Goal: Transaction & Acquisition: Purchase product/service

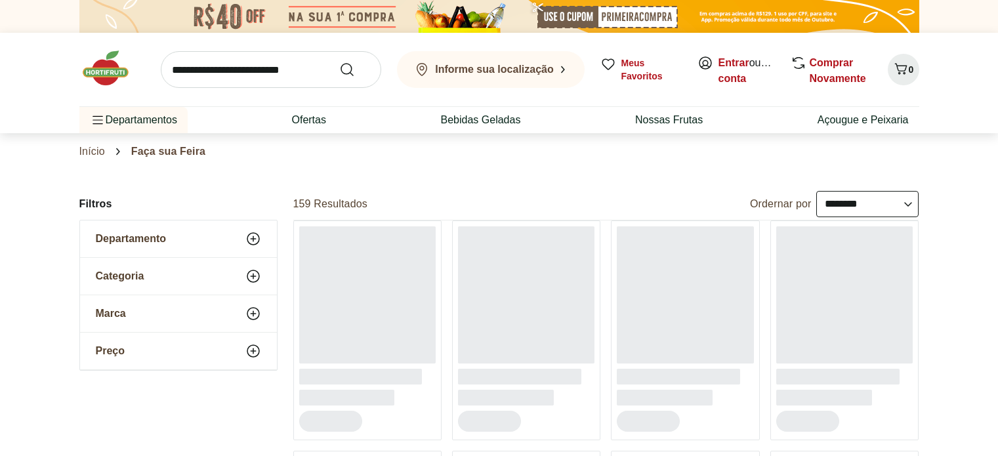
select select "**********"
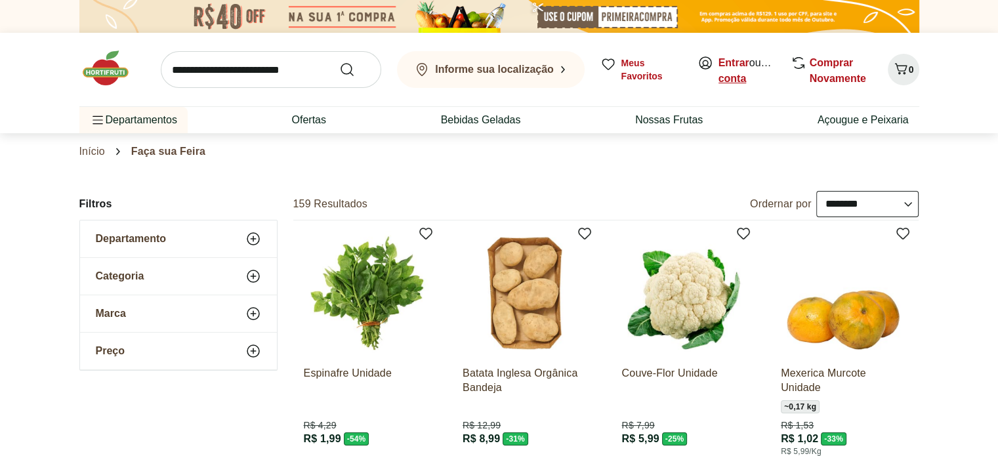
click at [735, 79] on link "Criar conta" at bounding box center [751, 70] width 67 height 27
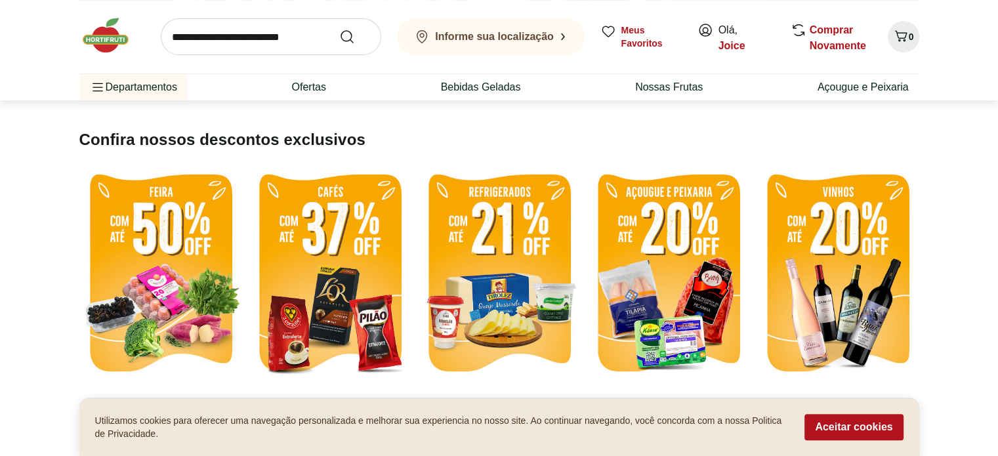
scroll to position [262, 0]
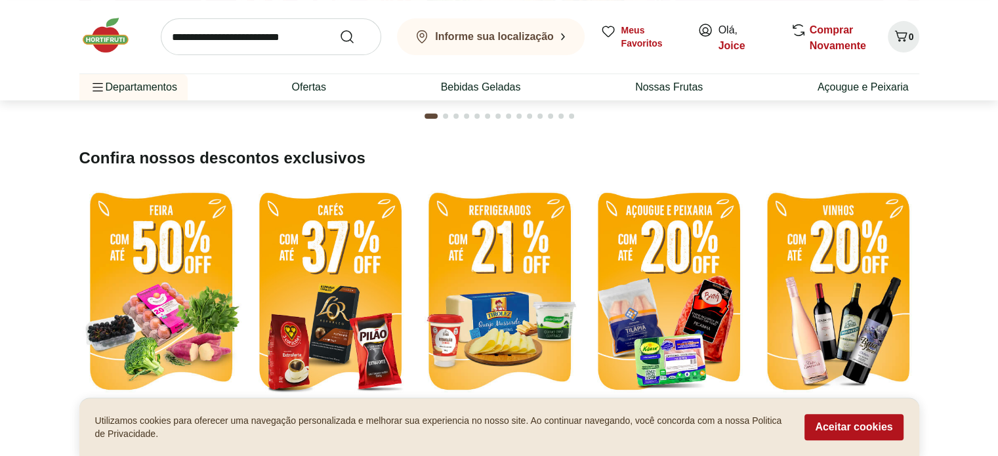
click at [316, 42] on input "search" at bounding box center [271, 36] width 220 height 37
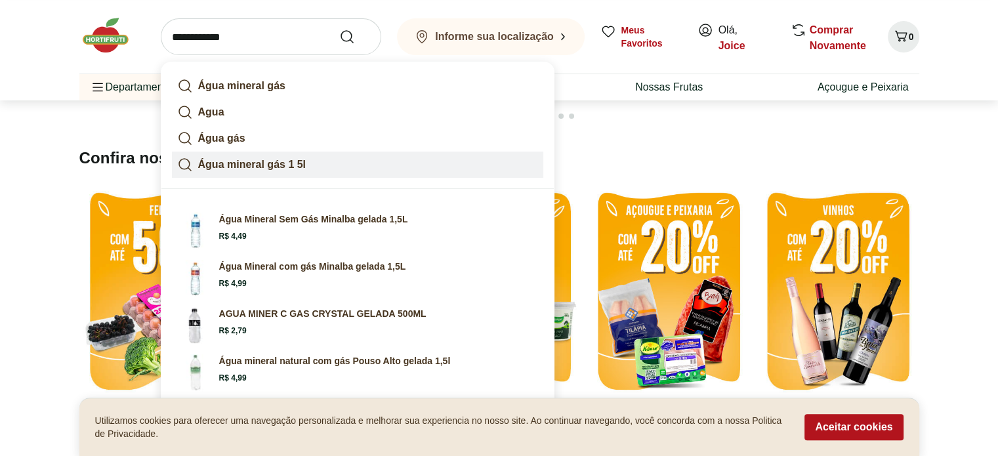
click at [283, 164] on strong "Água mineral gás 1 5l" at bounding box center [252, 164] width 108 height 11
type input "**********"
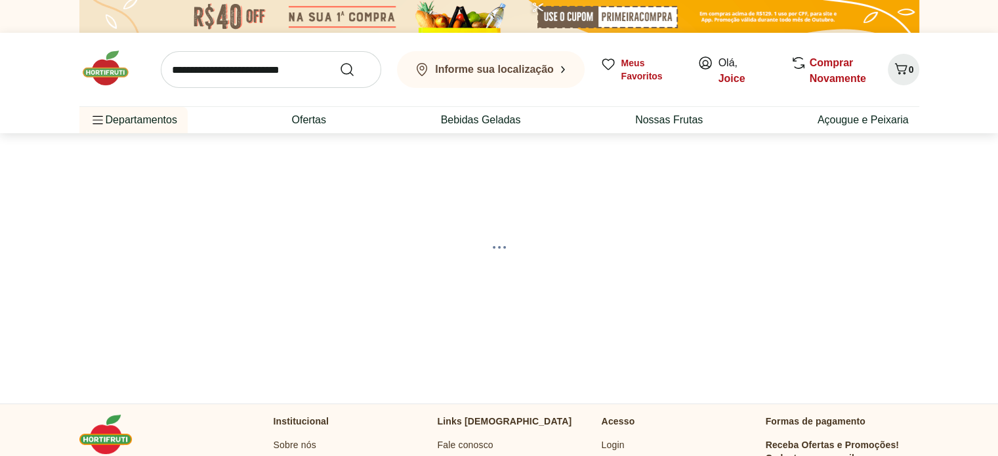
select select "**********"
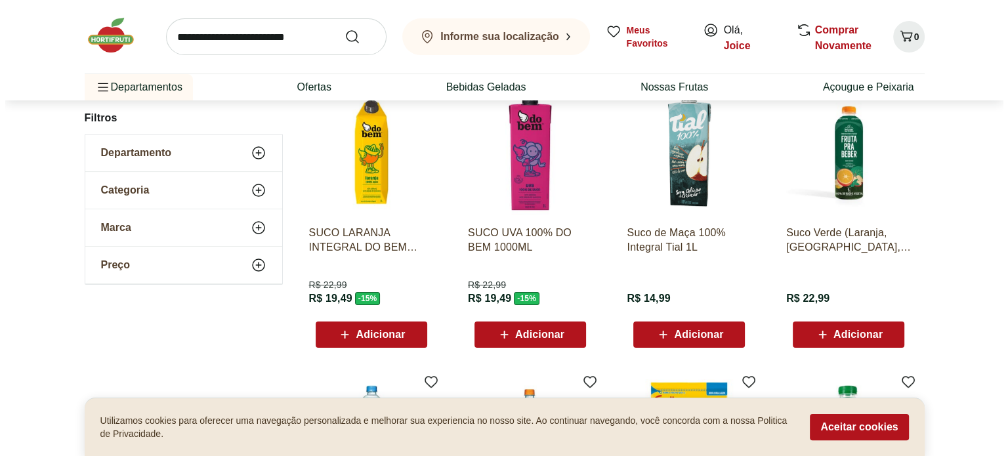
scroll to position [197, 0]
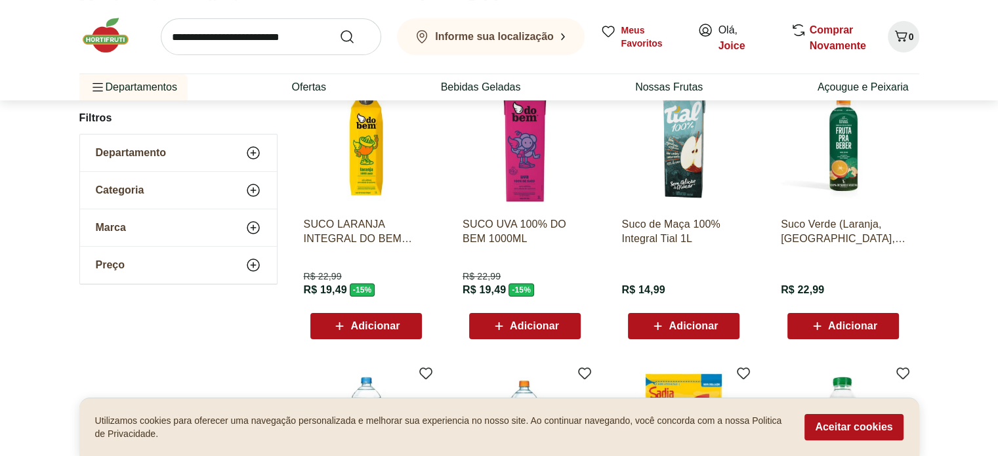
click at [695, 321] on span "Adicionar" at bounding box center [693, 326] width 49 height 10
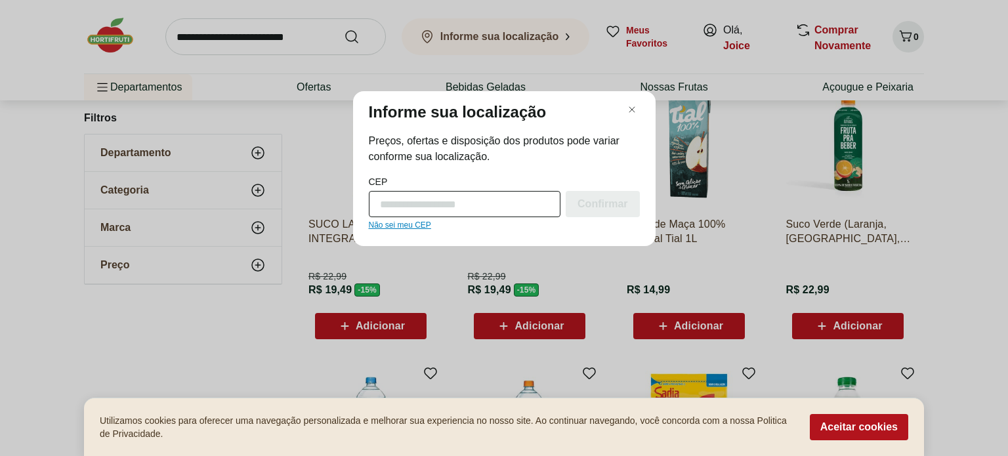
click at [492, 201] on input "CEP" at bounding box center [465, 204] width 192 height 26
type input "*********"
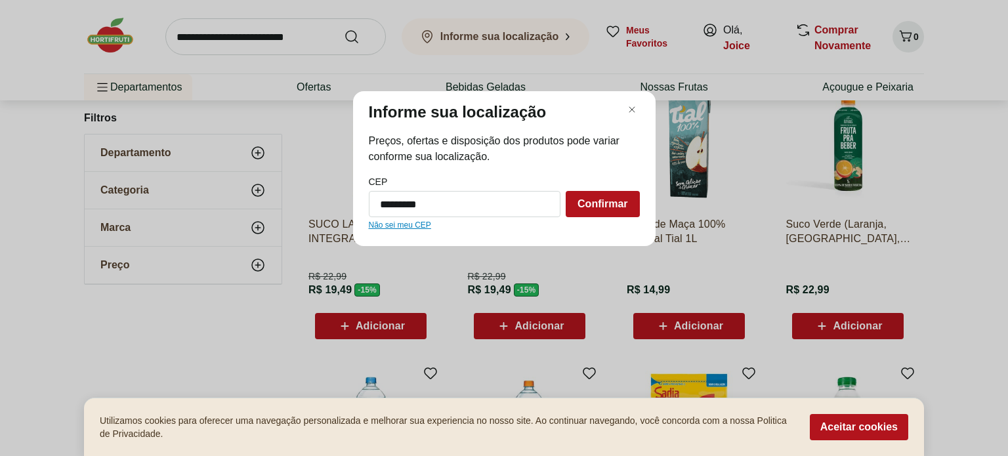
click at [603, 201] on span "Confirmar" at bounding box center [602, 204] width 50 height 10
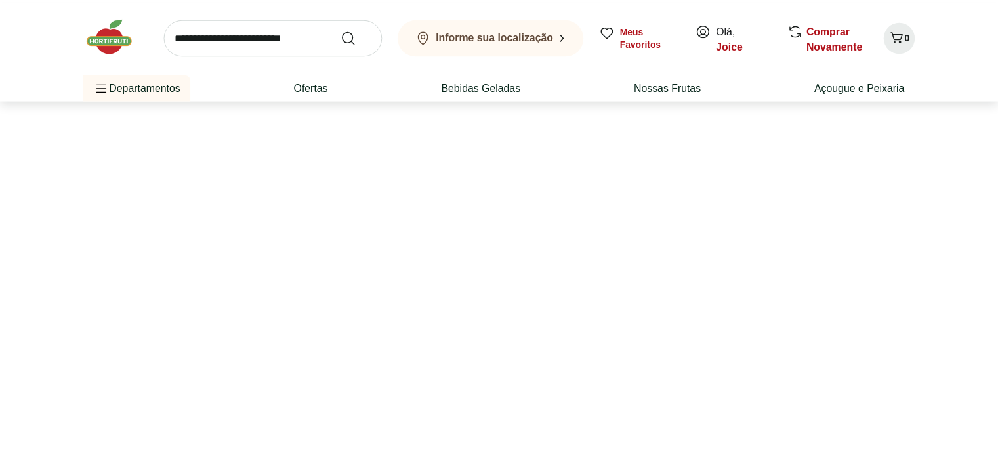
scroll to position [63, 0]
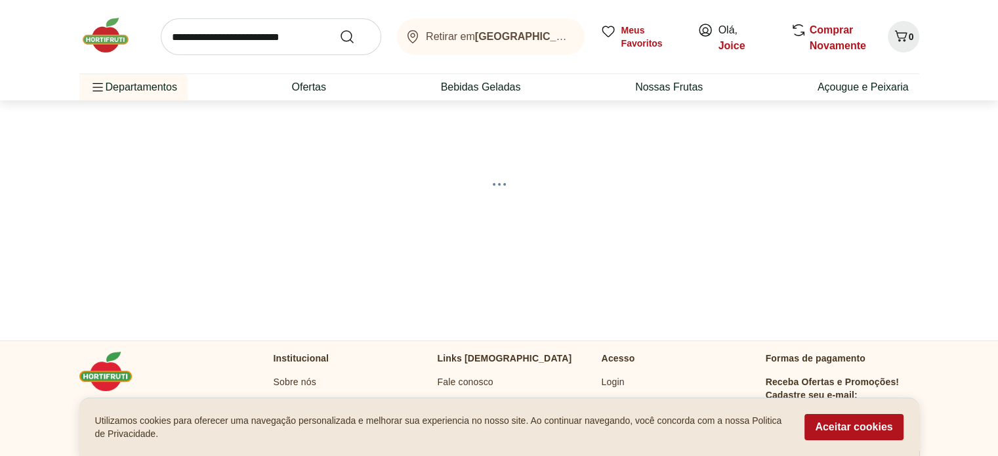
select select "**********"
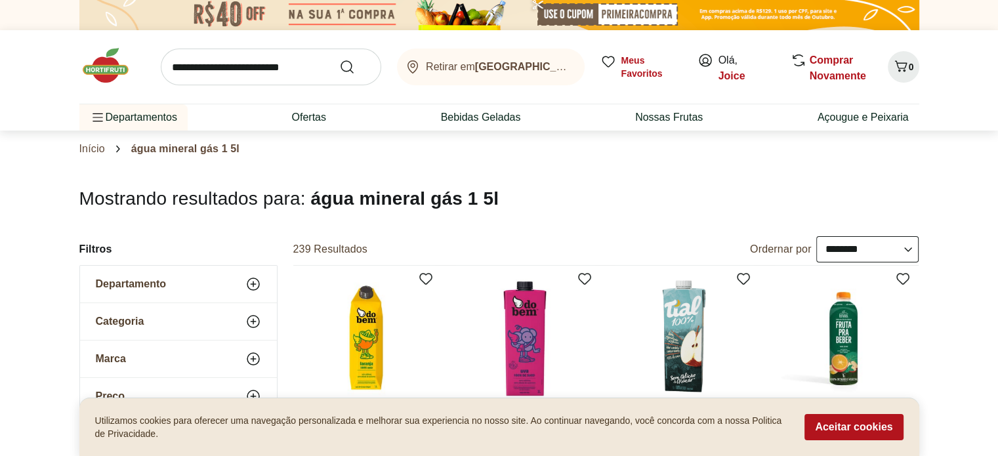
scroll to position [0, 0]
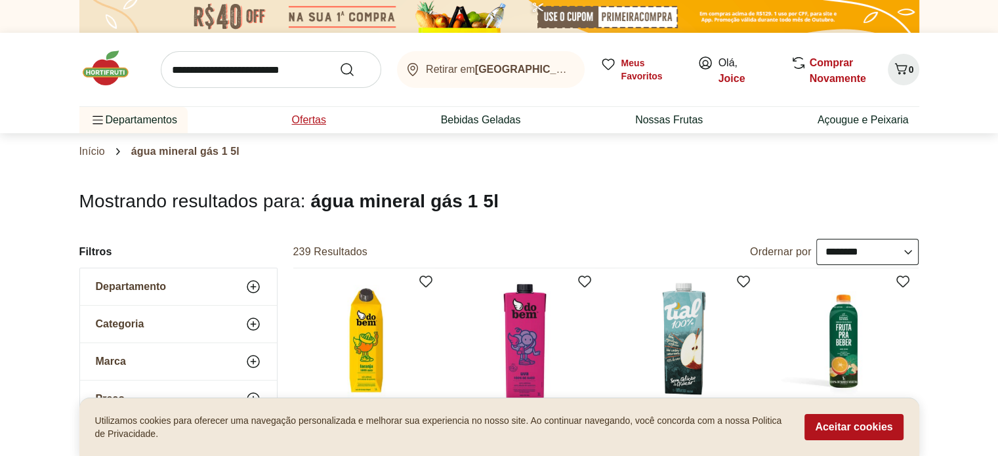
click at [306, 121] on link "Ofertas" at bounding box center [308, 120] width 34 height 16
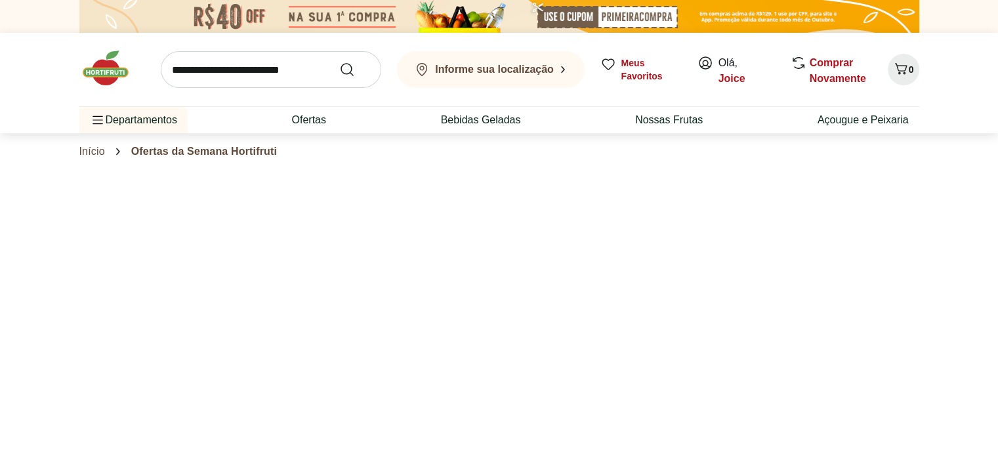
select select "**********"
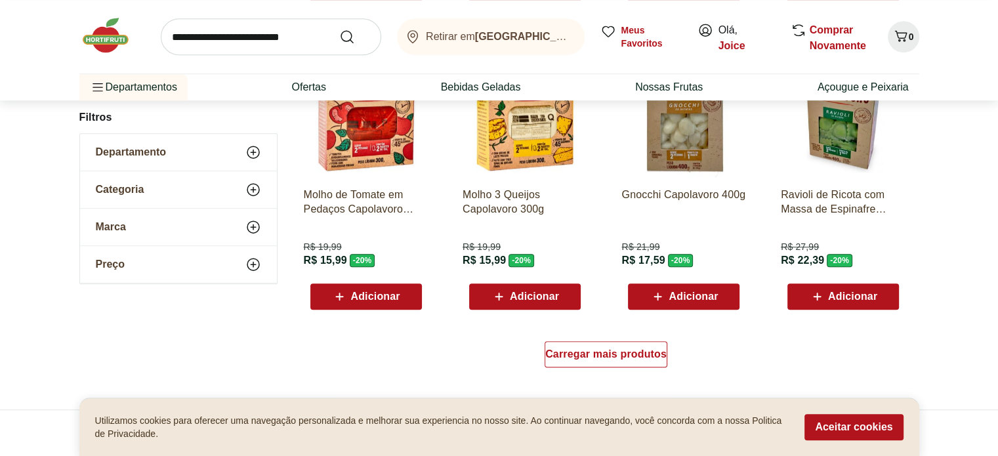
scroll to position [787, 0]
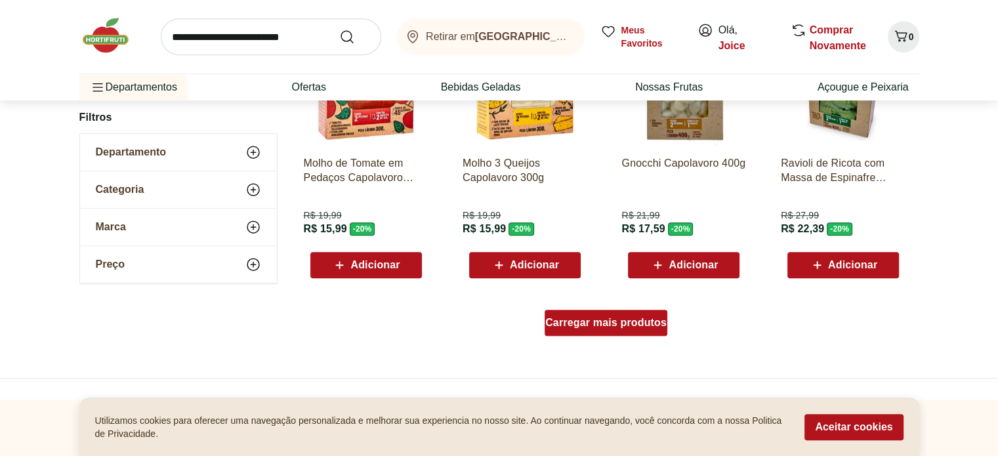
click at [598, 322] on span "Carregar mais produtos" at bounding box center [605, 323] width 121 height 10
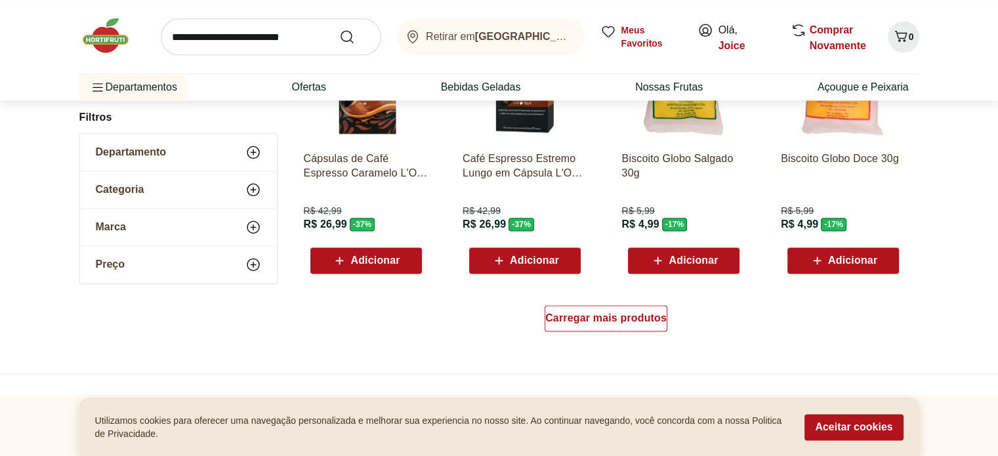
scroll to position [1706, 0]
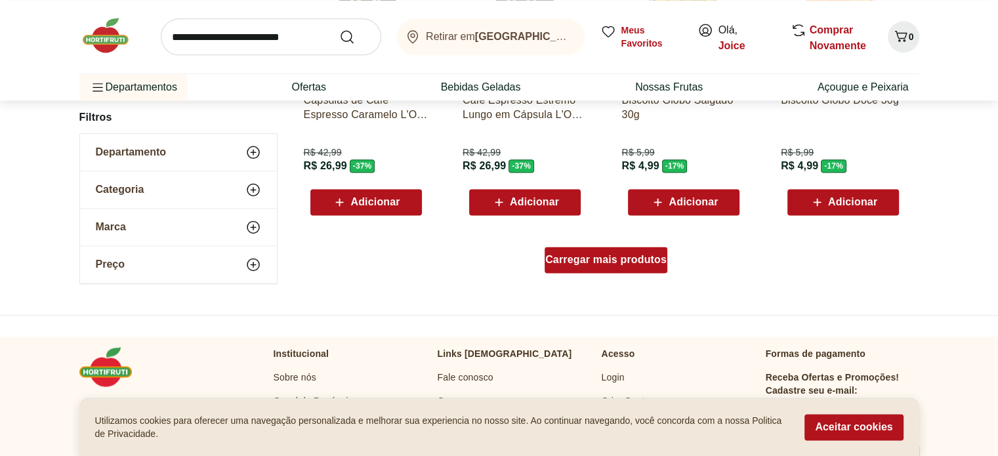
click at [580, 257] on span "Carregar mais produtos" at bounding box center [605, 260] width 121 height 10
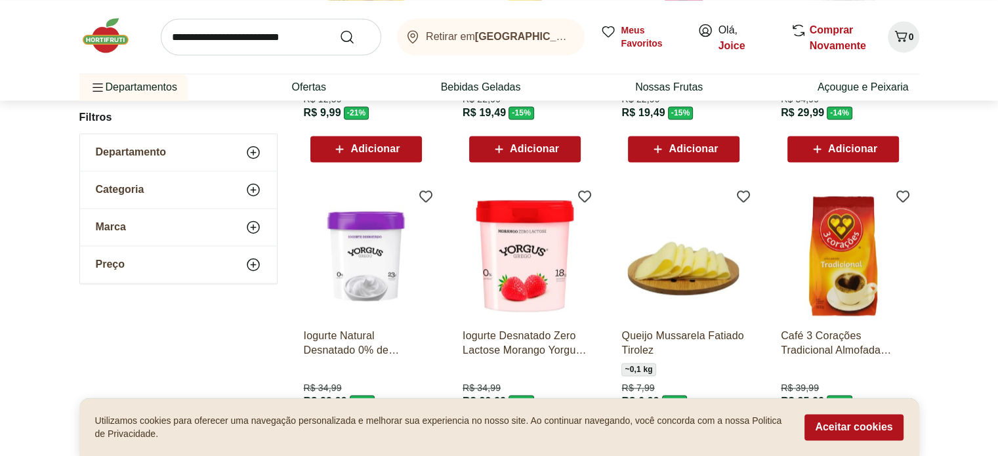
scroll to position [2165, 0]
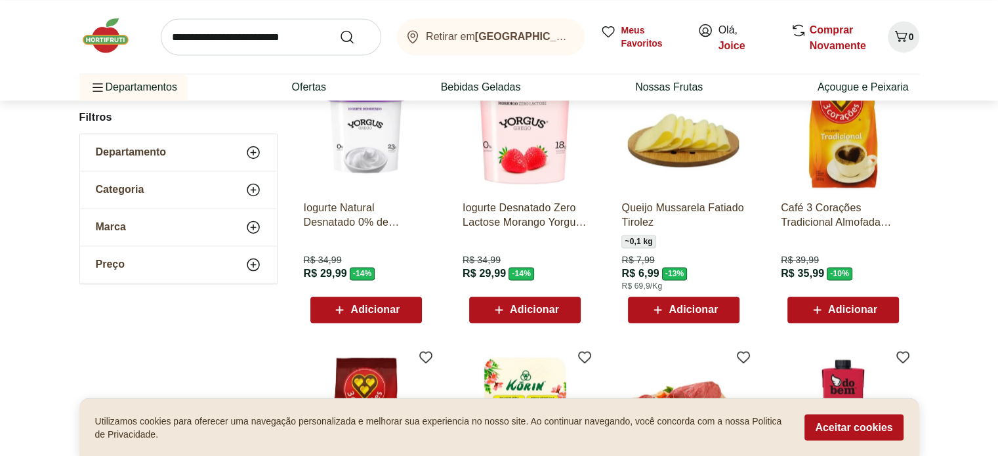
click at [680, 309] on span "Adicionar" at bounding box center [693, 309] width 49 height 10
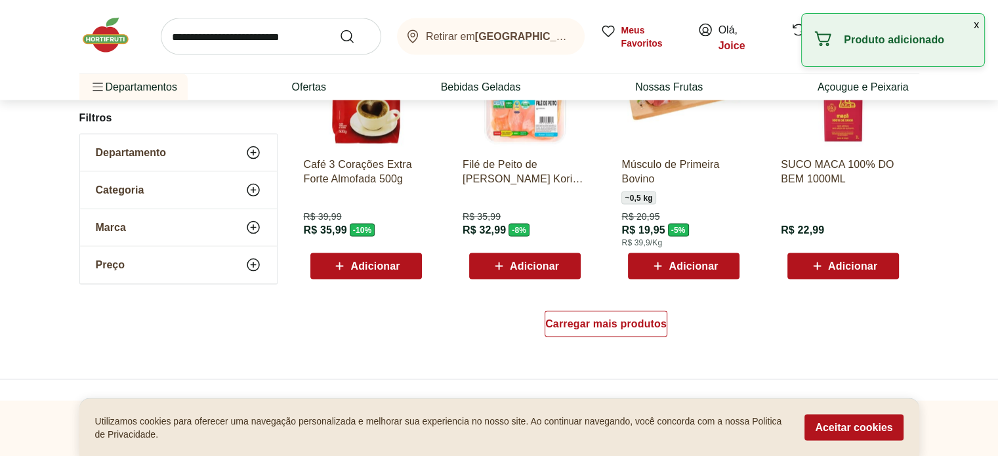
scroll to position [2559, 0]
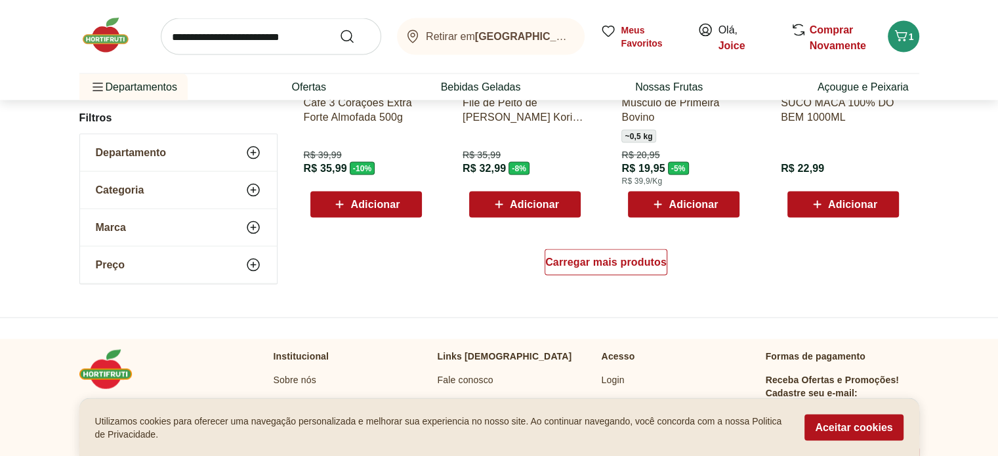
click at [680, 212] on div "Adicionar" at bounding box center [683, 205] width 91 height 24
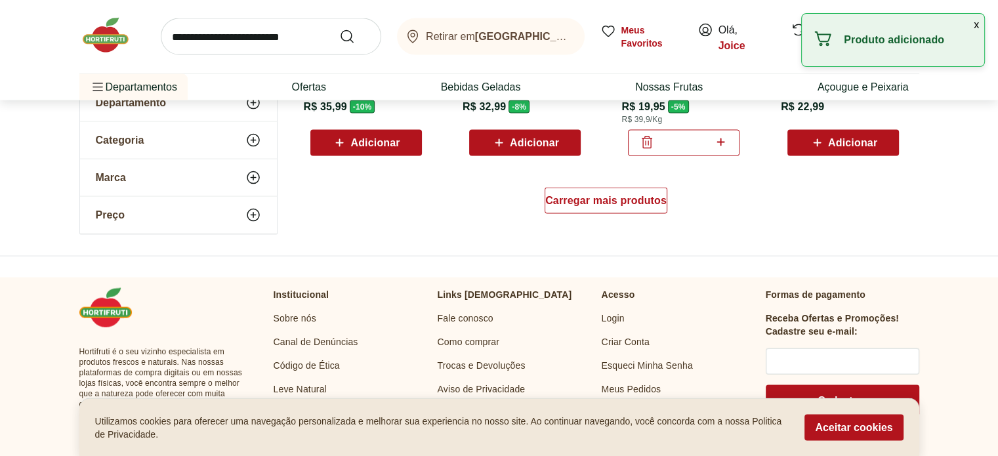
scroll to position [2624, 0]
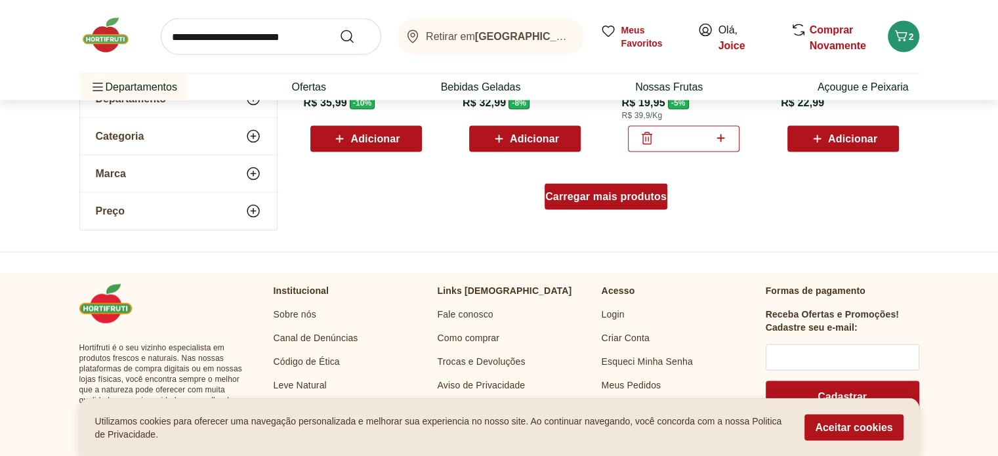
click at [615, 200] on span "Carregar mais produtos" at bounding box center [605, 197] width 121 height 10
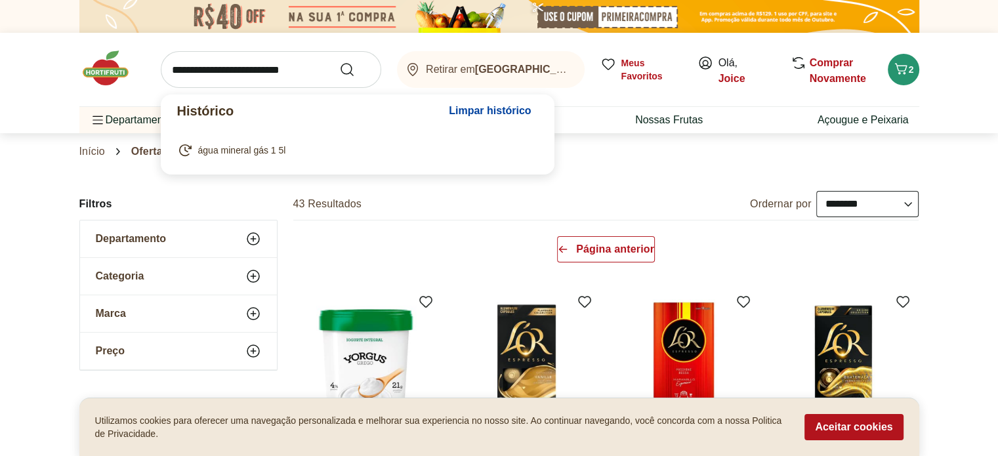
click at [246, 74] on input "search" at bounding box center [271, 69] width 220 height 37
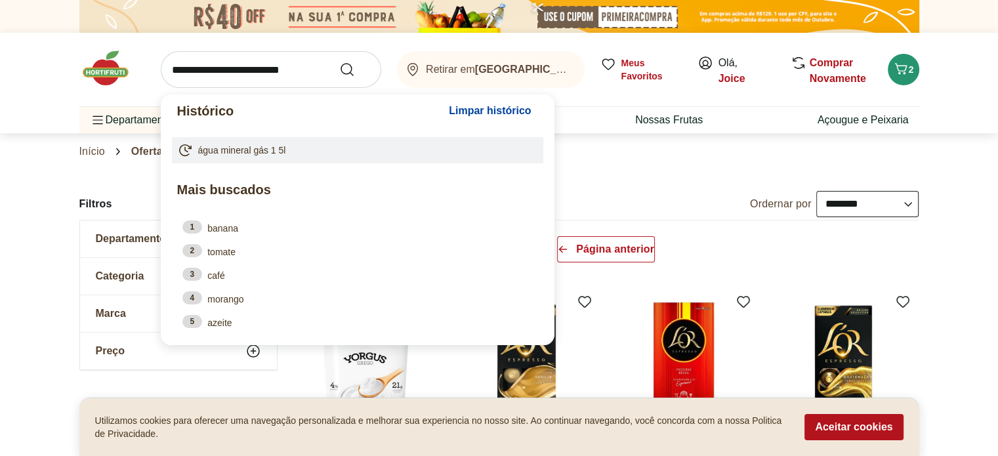
click at [247, 149] on span "água mineral gás 1 5l" at bounding box center [242, 150] width 88 height 13
type input "**********"
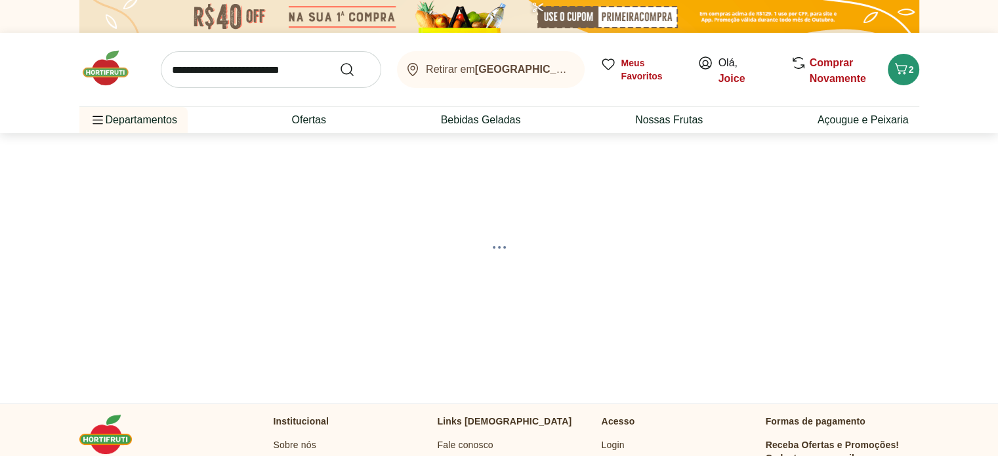
select select "**********"
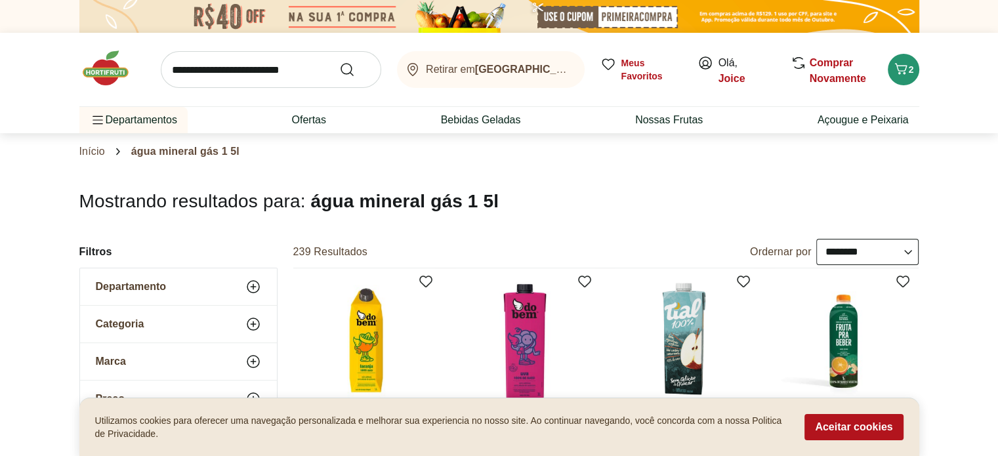
click at [819, 72] on span "Comprar Novamente" at bounding box center [841, 70] width 62 height 31
click at [827, 79] on link "Comprar Novamente" at bounding box center [838, 70] width 56 height 27
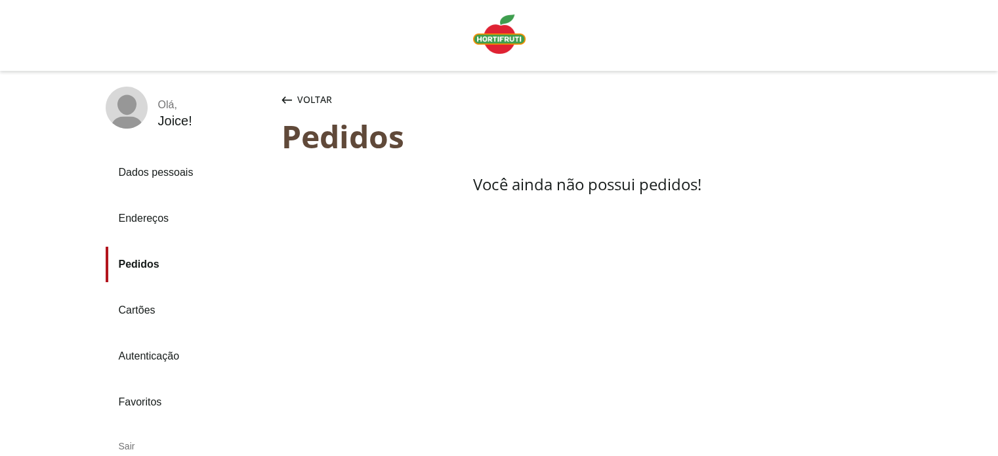
click at [179, 167] on link "Dados pessoais" at bounding box center [188, 172] width 165 height 35
click at [300, 96] on span "Voltar" at bounding box center [314, 99] width 35 height 13
click at [503, 33] on img "Linha de sessão" at bounding box center [499, 33] width 52 height 39
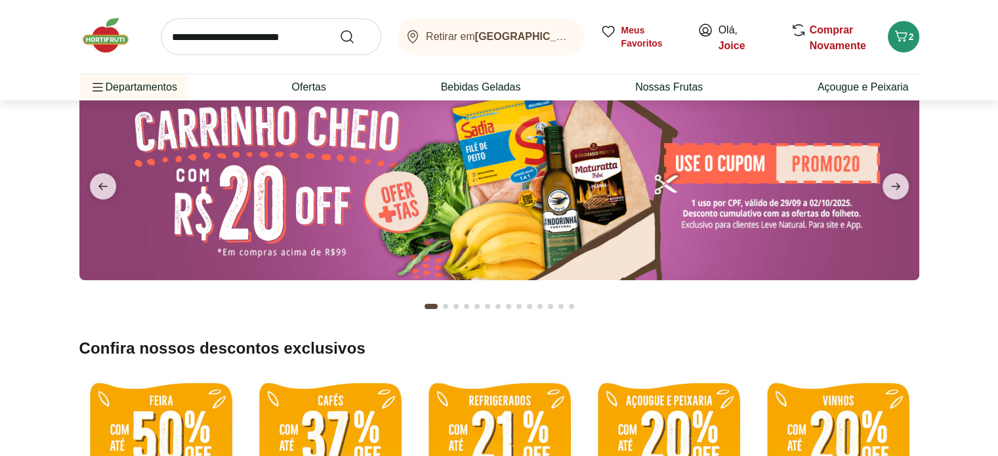
scroll to position [66, 0]
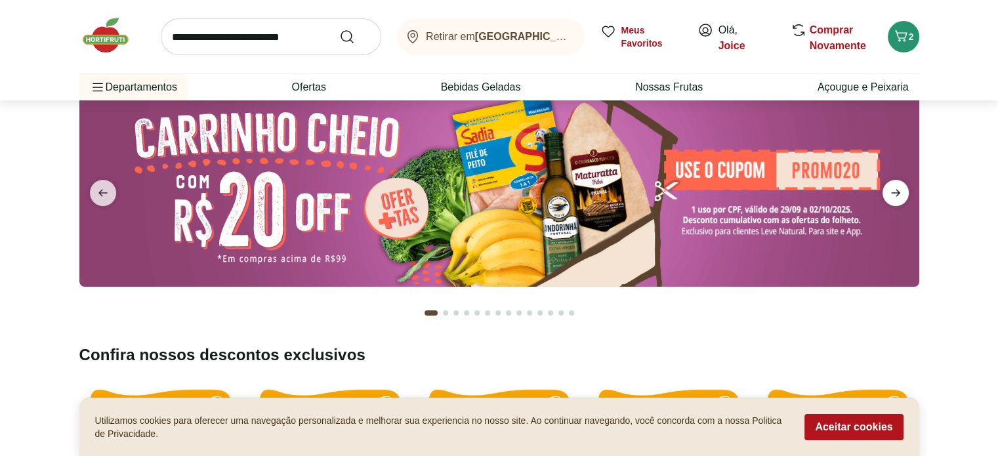
click at [892, 188] on icon "next" at bounding box center [896, 193] width 16 height 16
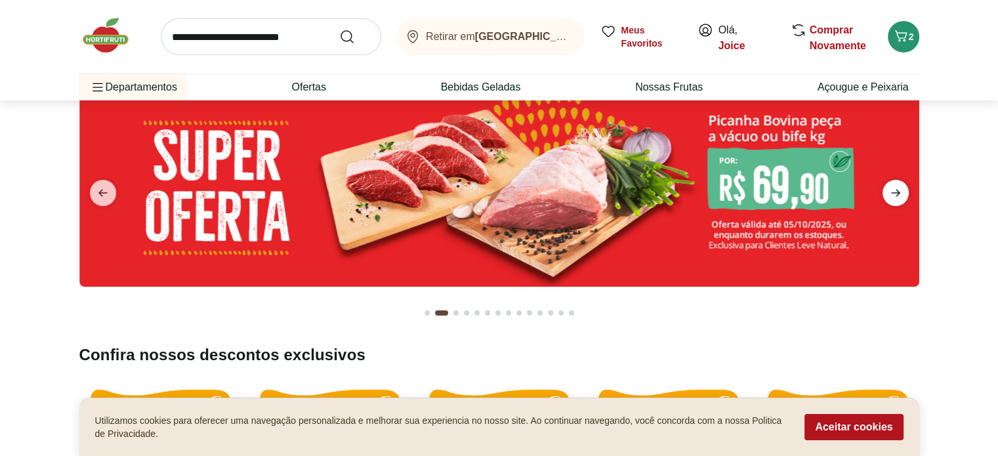
click at [892, 188] on icon "next" at bounding box center [896, 193] width 16 height 16
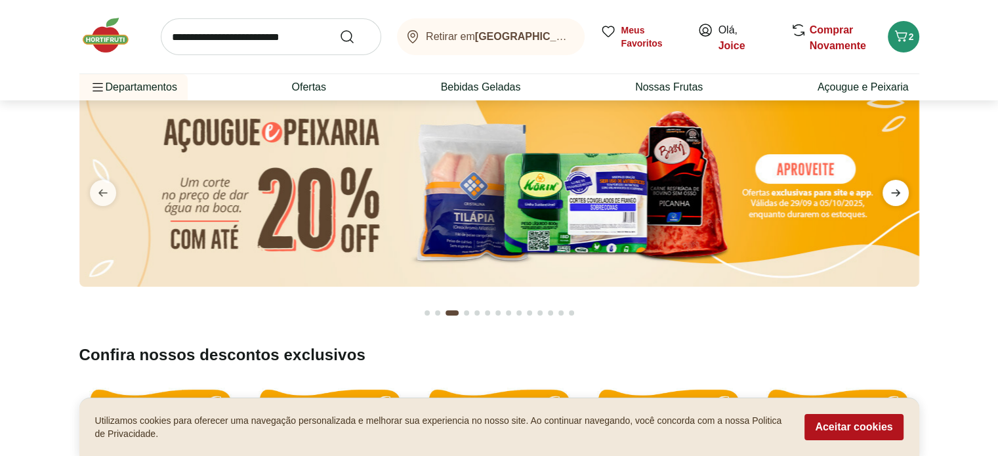
click at [892, 188] on icon "next" at bounding box center [896, 193] width 16 height 16
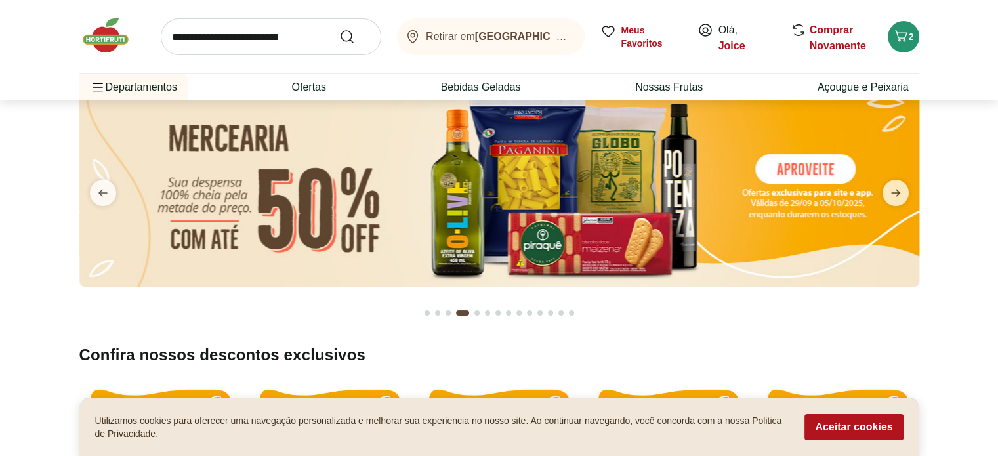
click at [819, 165] on img at bounding box center [499, 184] width 840 height 203
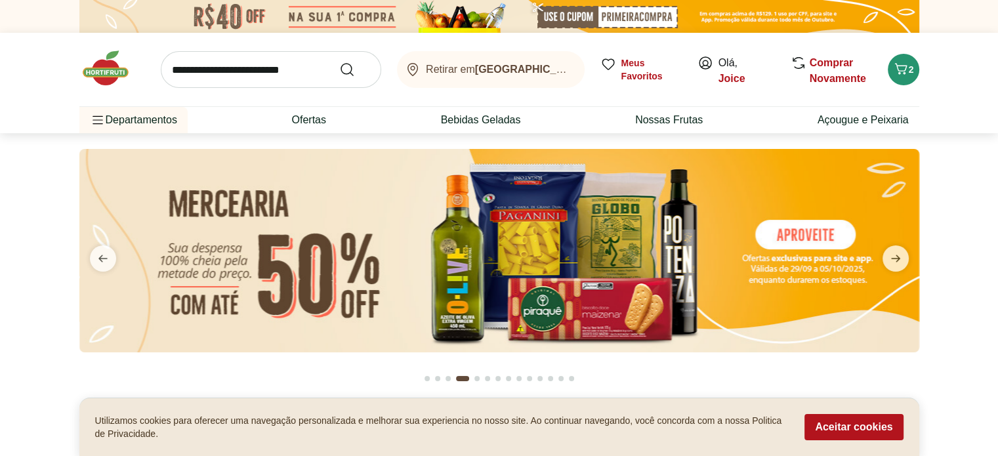
select select "**********"
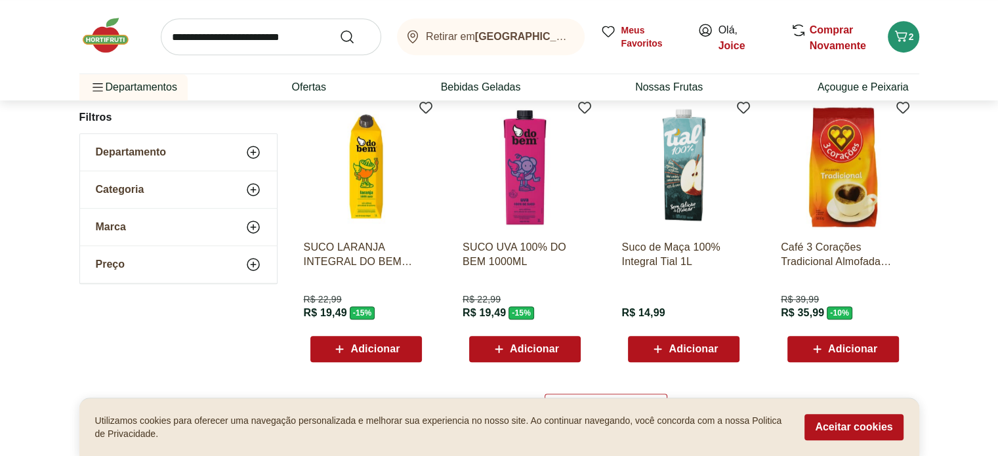
scroll to position [722, 0]
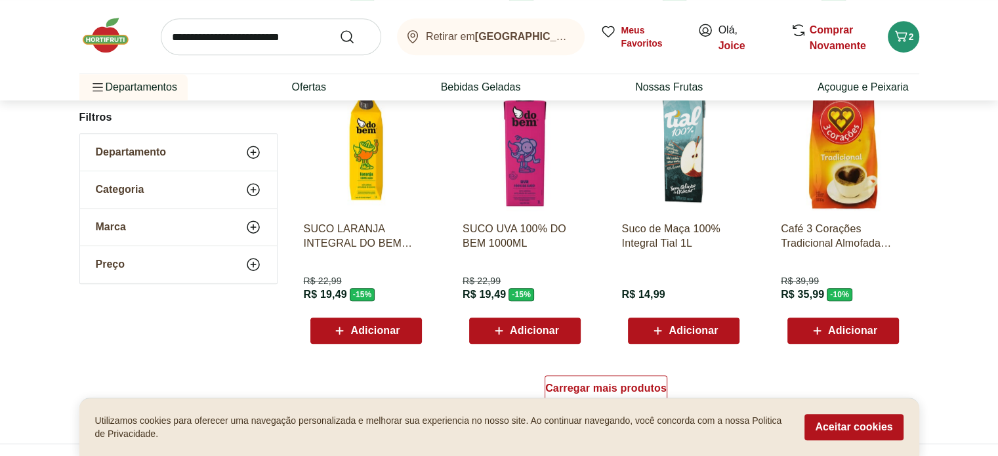
click at [702, 327] on span "Adicionar" at bounding box center [693, 330] width 49 height 10
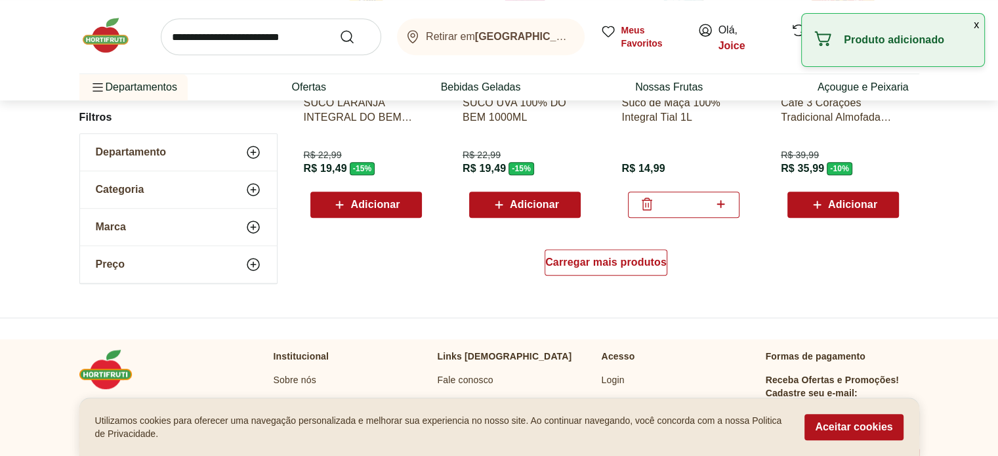
scroll to position [853, 0]
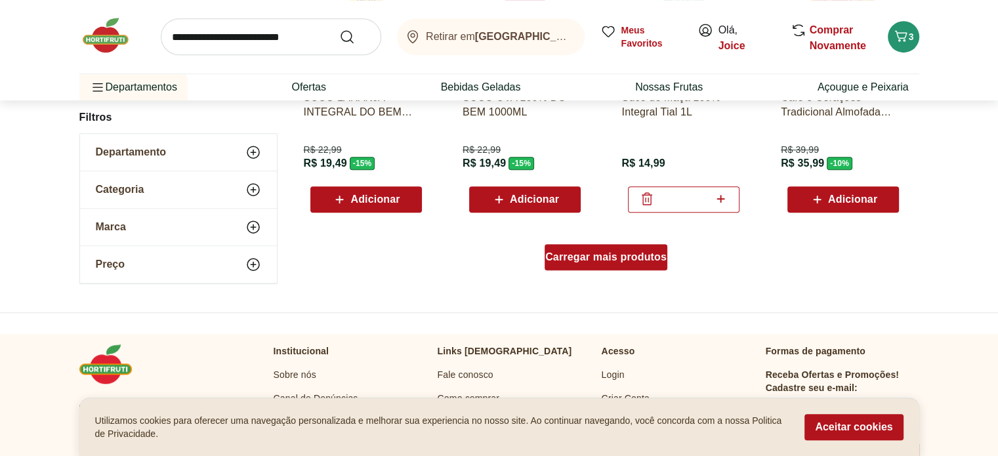
click at [627, 258] on span "Carregar mais produtos" at bounding box center [605, 257] width 121 height 10
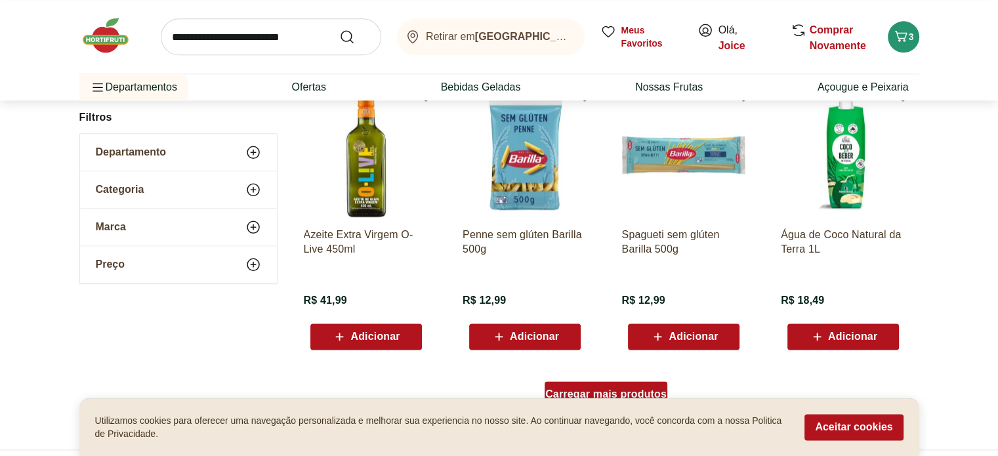
scroll to position [1575, 0]
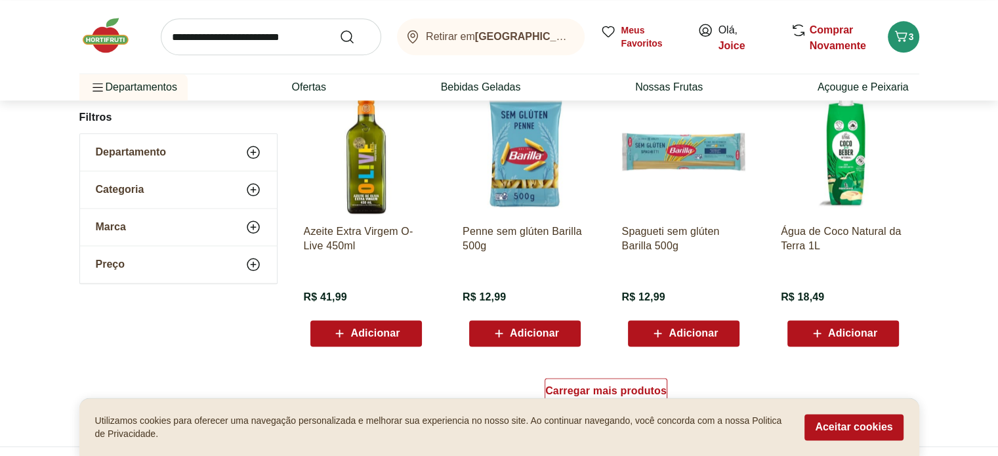
click at [535, 328] on span "Adicionar" at bounding box center [534, 333] width 49 height 10
click at [700, 329] on span "Adicionar" at bounding box center [693, 333] width 49 height 10
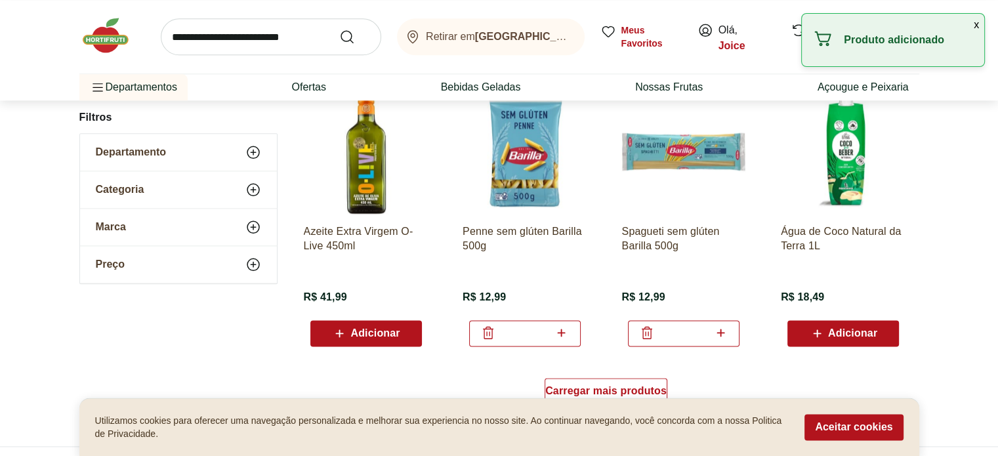
click at [486, 333] on icon at bounding box center [488, 333] width 16 height 16
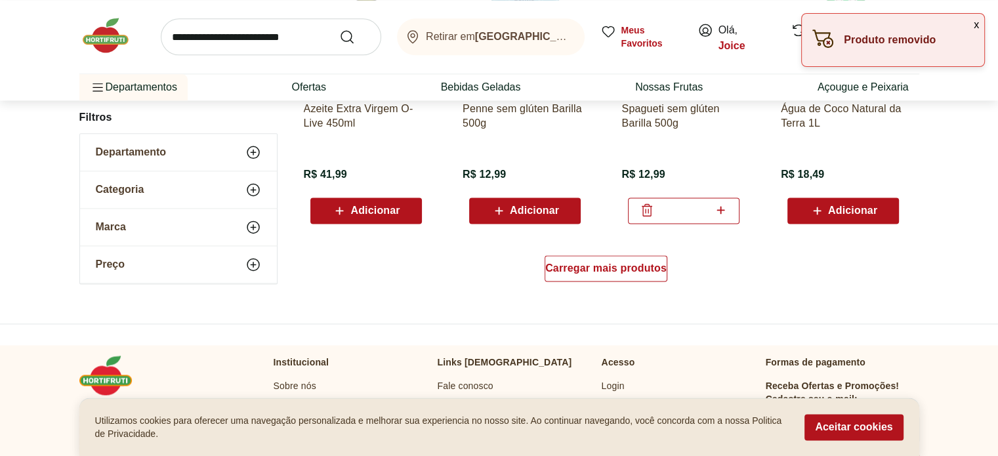
scroll to position [1706, 0]
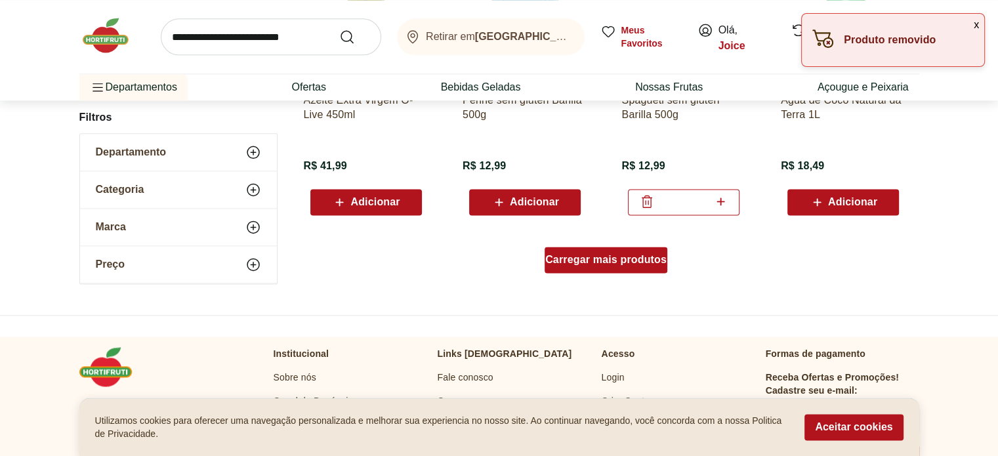
click at [601, 260] on span "Carregar mais produtos" at bounding box center [605, 260] width 121 height 10
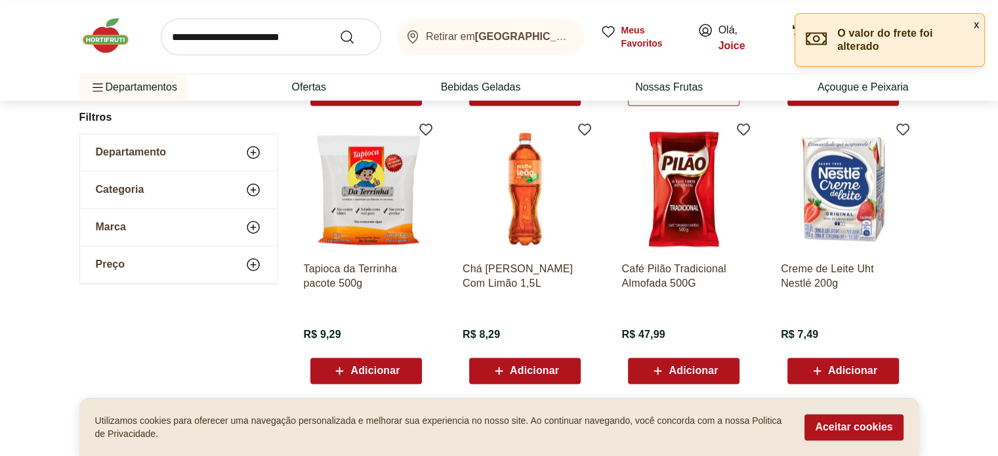
scroll to position [1837, 0]
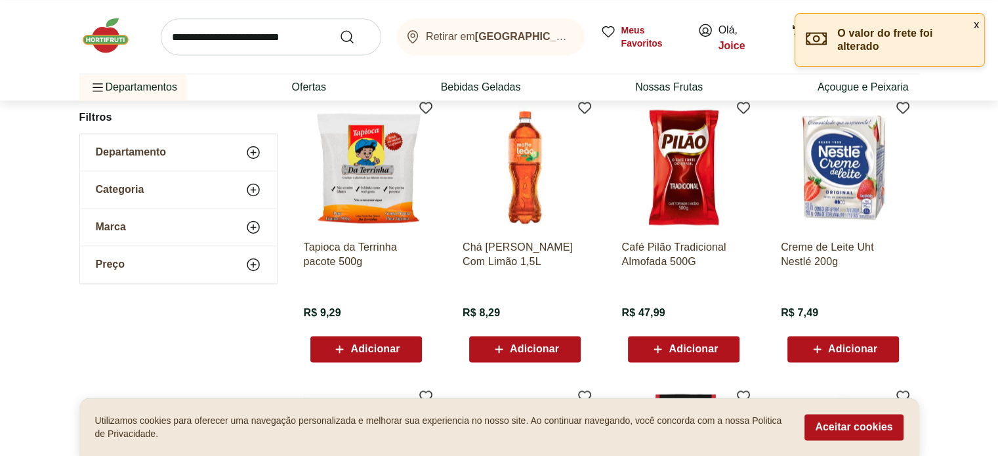
click at [373, 347] on span "Adicionar" at bounding box center [374, 349] width 49 height 10
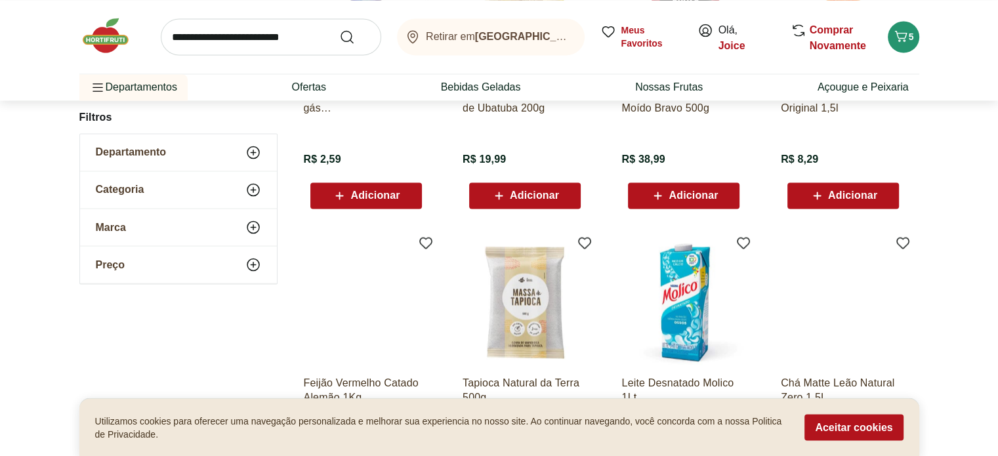
scroll to position [2231, 0]
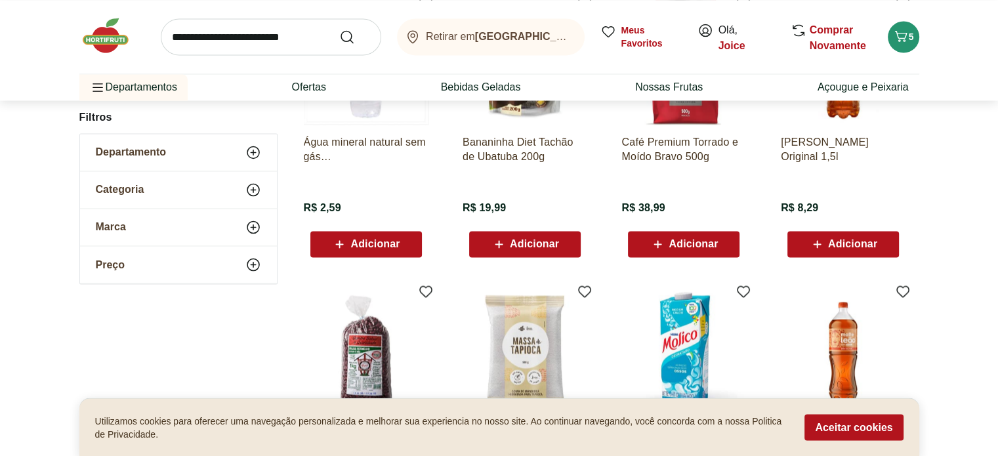
click at [383, 246] on span "Adicionar" at bounding box center [374, 244] width 49 height 10
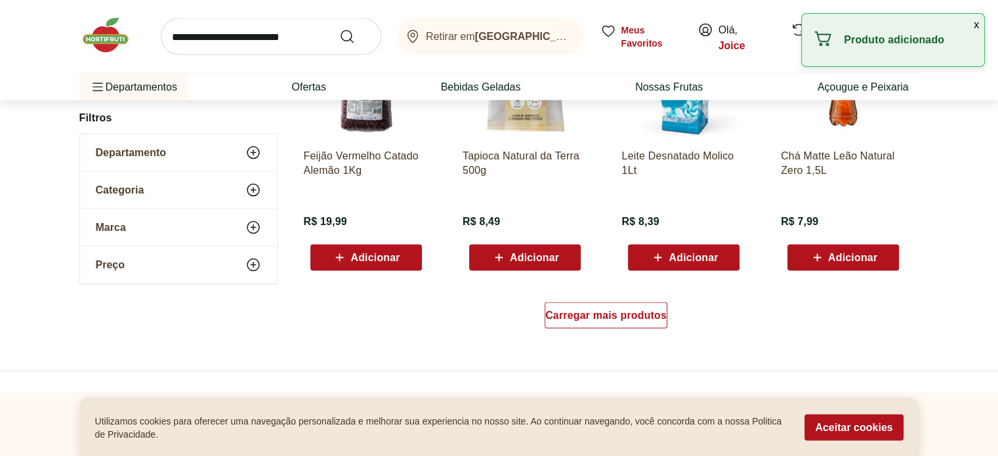
scroll to position [2624, 0]
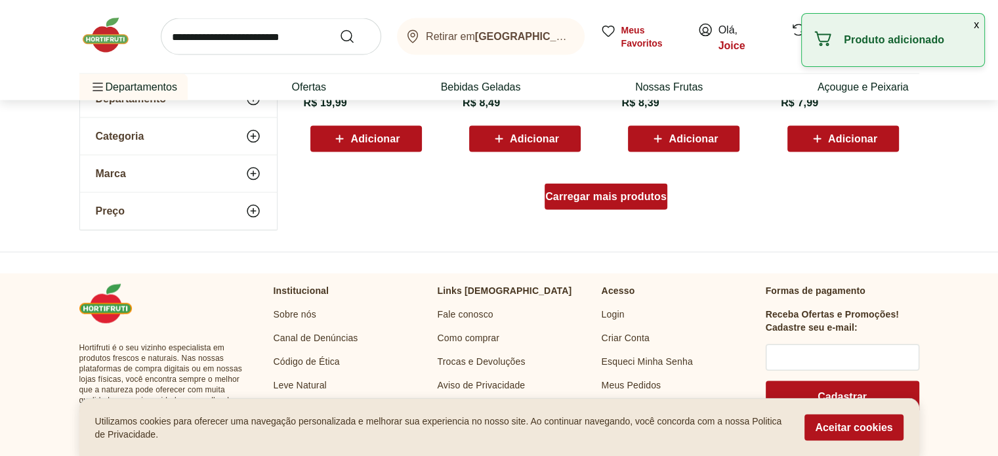
click at [604, 192] on span "Carregar mais produtos" at bounding box center [605, 197] width 121 height 10
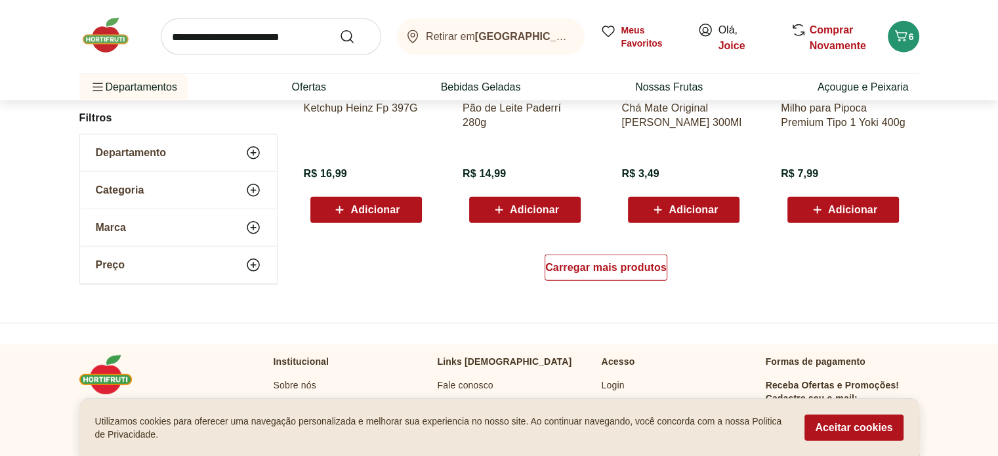
scroll to position [3412, 0]
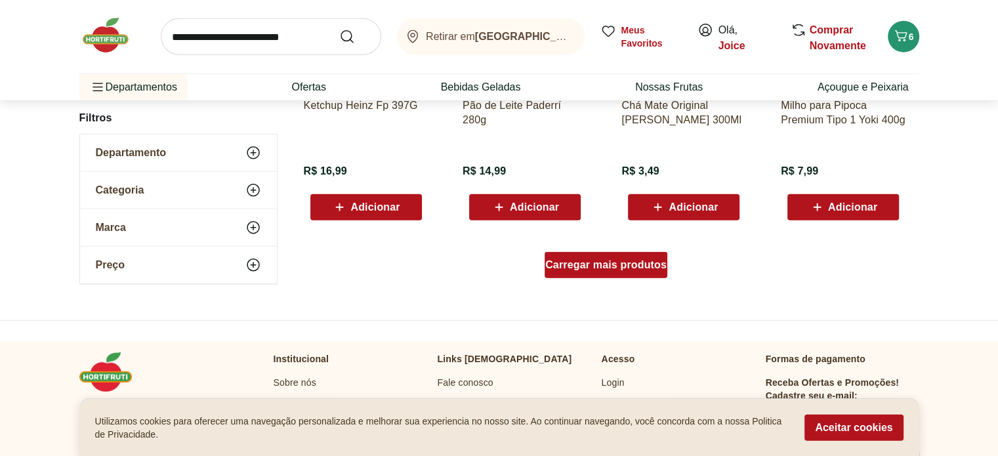
click at [619, 270] on div "Carregar mais produtos" at bounding box center [606, 265] width 123 height 26
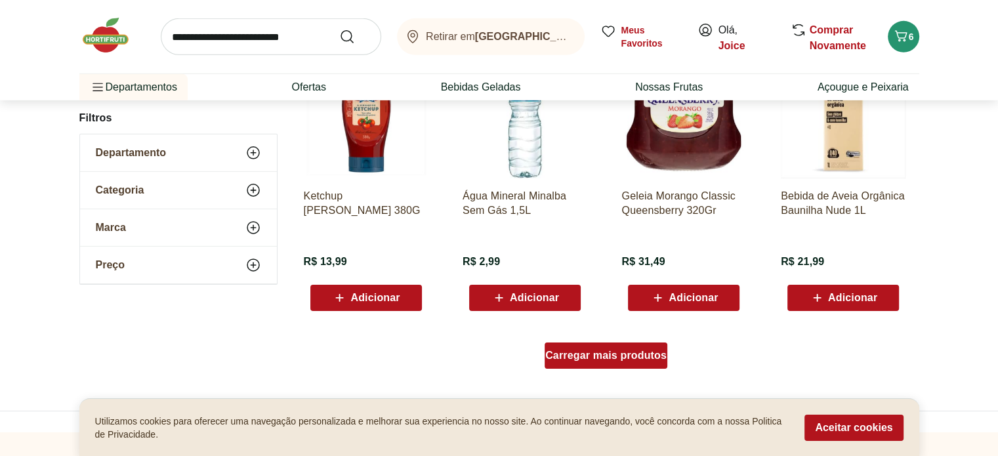
scroll to position [4199, 0]
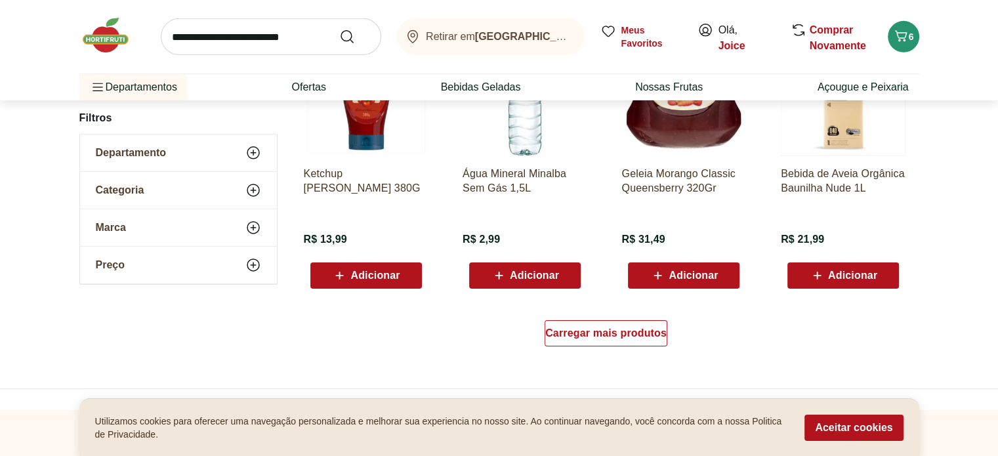
click at [547, 278] on span "Adicionar" at bounding box center [534, 275] width 49 height 10
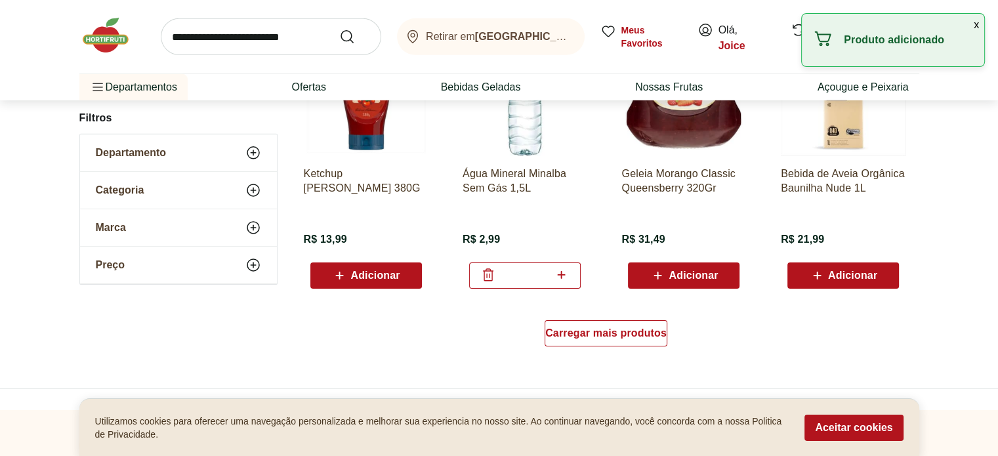
click at [563, 277] on icon at bounding box center [561, 275] width 16 height 16
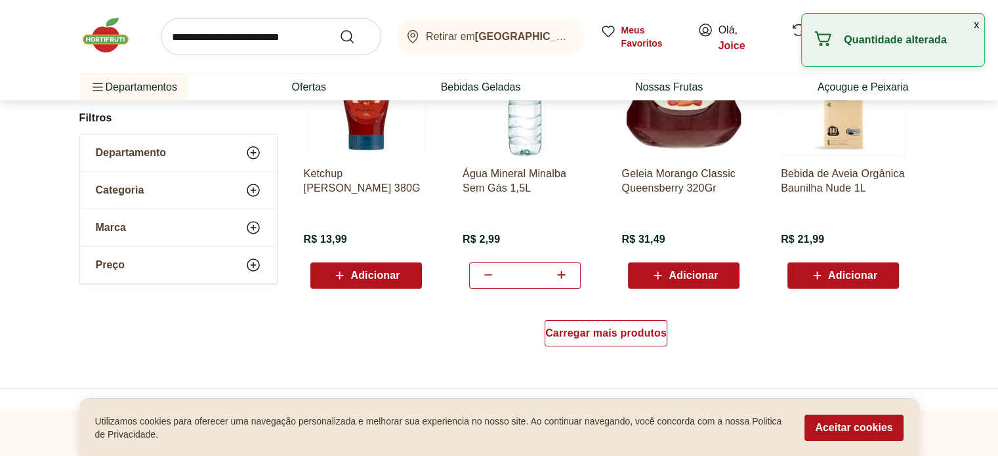
click at [563, 277] on icon at bounding box center [561, 275] width 16 height 16
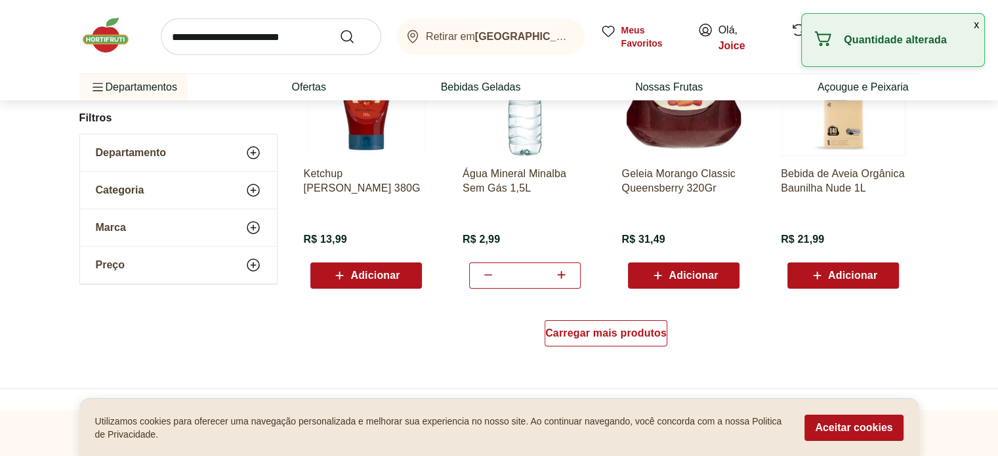
click at [563, 277] on icon at bounding box center [561, 275] width 16 height 16
type input "**"
click at [594, 341] on div "Carregar mais produtos" at bounding box center [606, 333] width 123 height 26
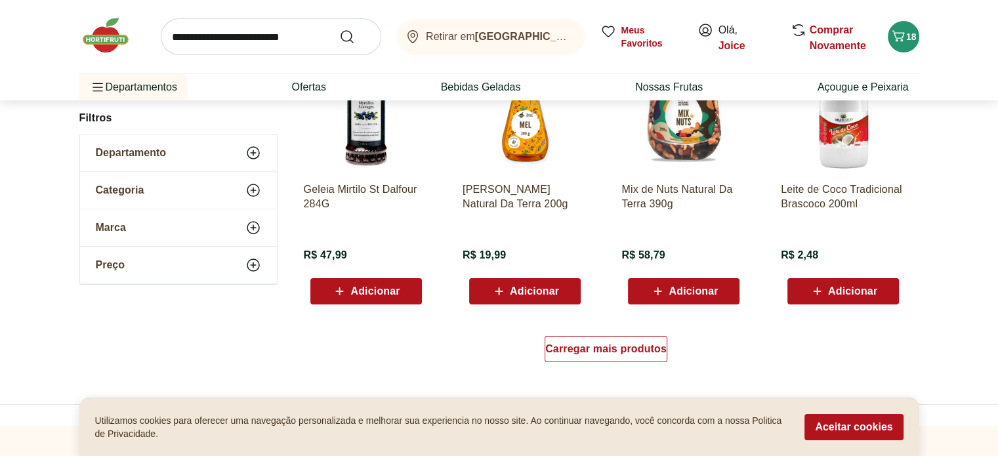
scroll to position [5052, 0]
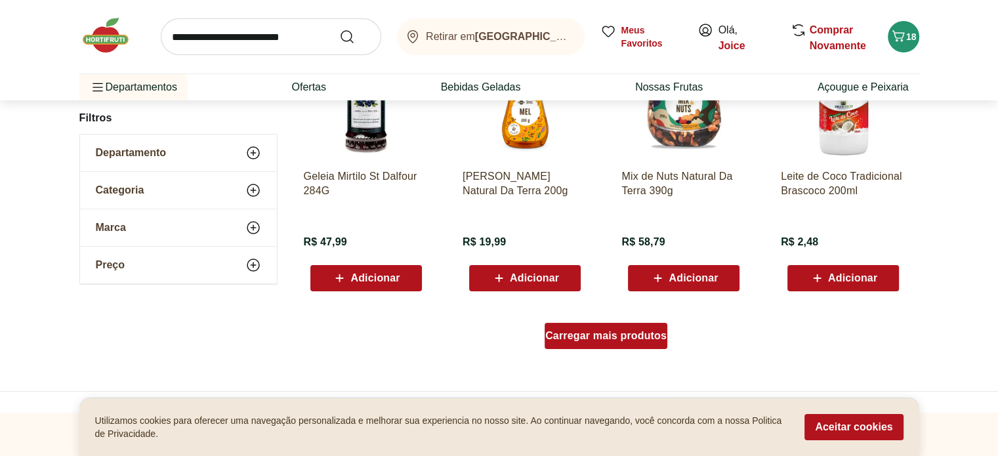
click at [596, 335] on span "Carregar mais produtos" at bounding box center [605, 336] width 121 height 10
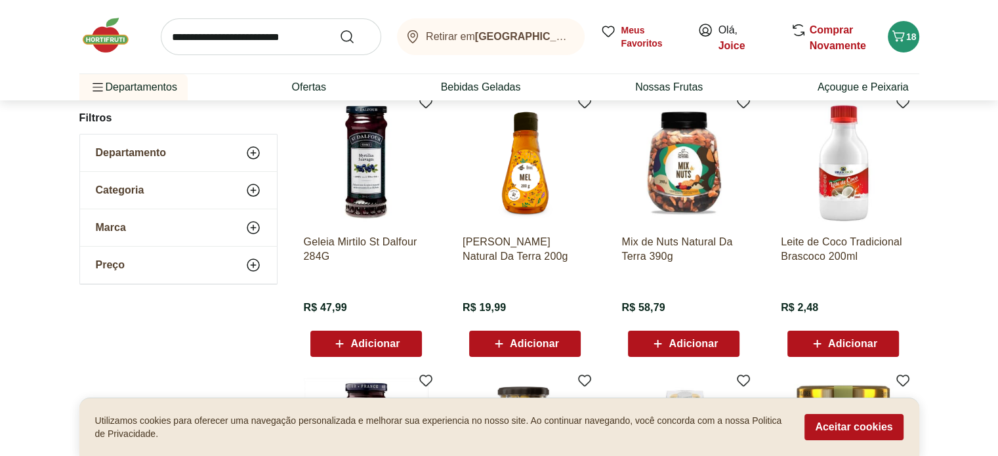
scroll to position [4987, 0]
click at [669, 87] on link "Nossas Frutas" at bounding box center [669, 87] width 68 height 16
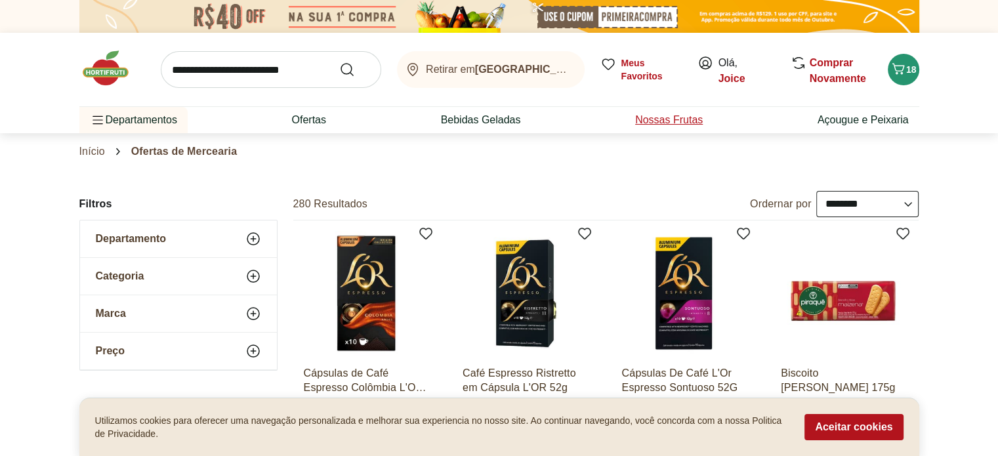
select select "**********"
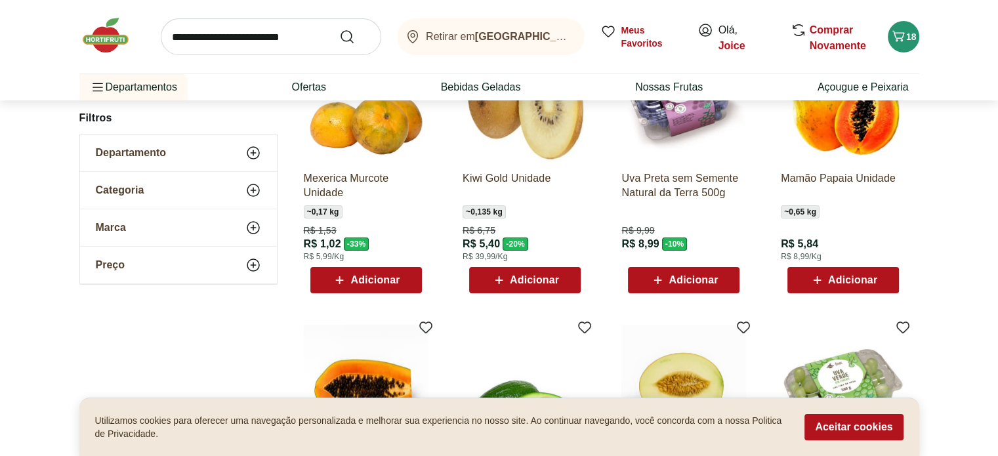
scroll to position [197, 0]
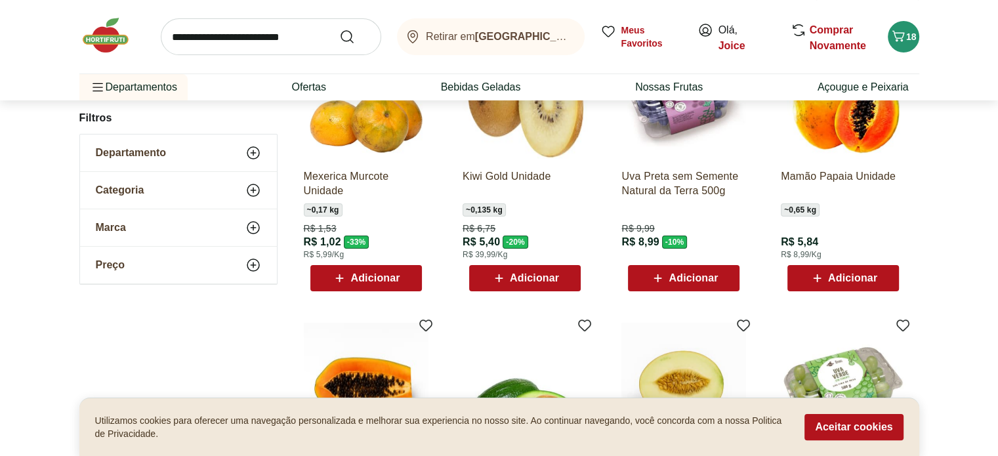
click at [688, 281] on span "Adicionar" at bounding box center [693, 278] width 49 height 10
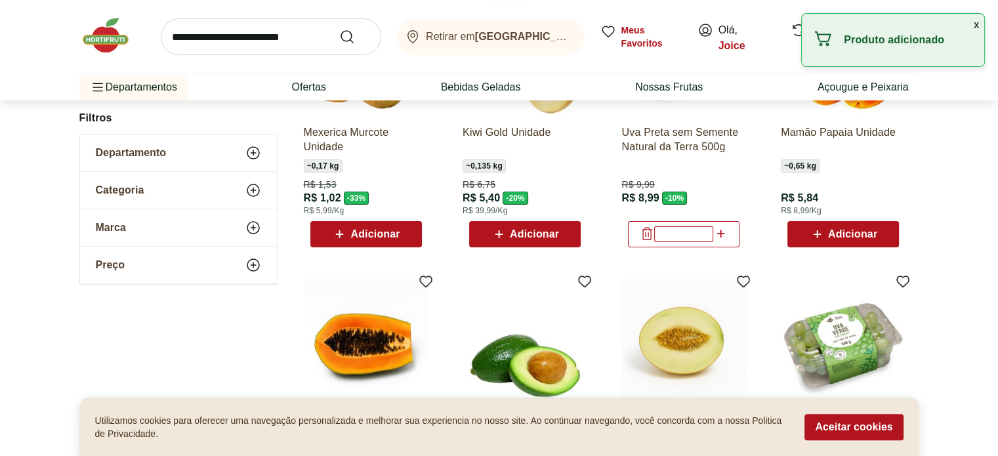
scroll to position [394, 0]
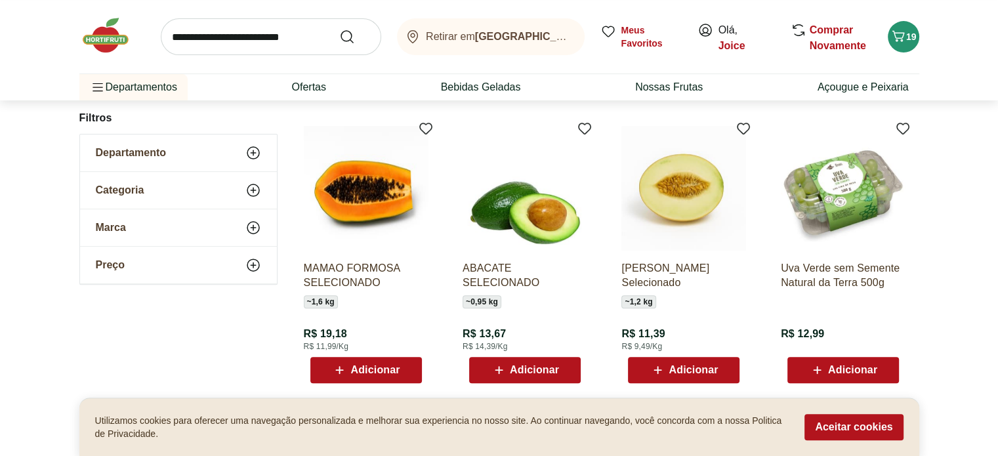
click at [856, 371] on span "Adicionar" at bounding box center [852, 370] width 49 height 10
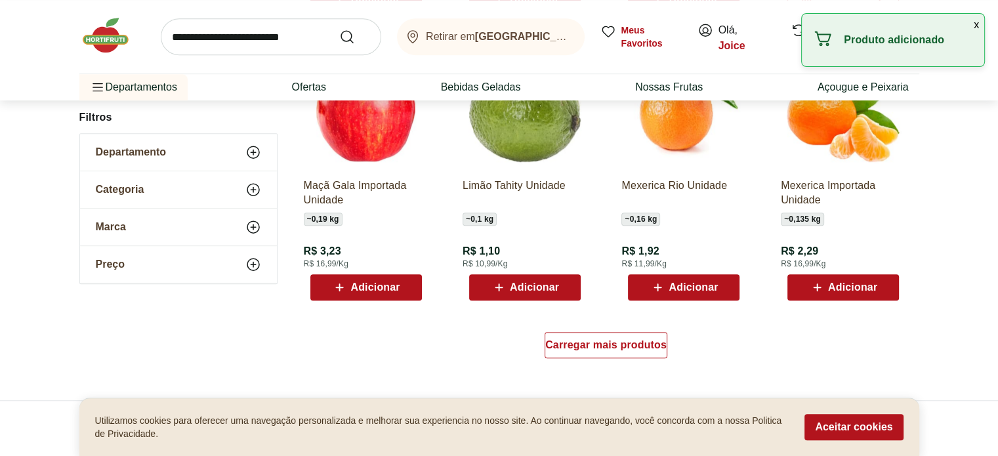
scroll to position [787, 0]
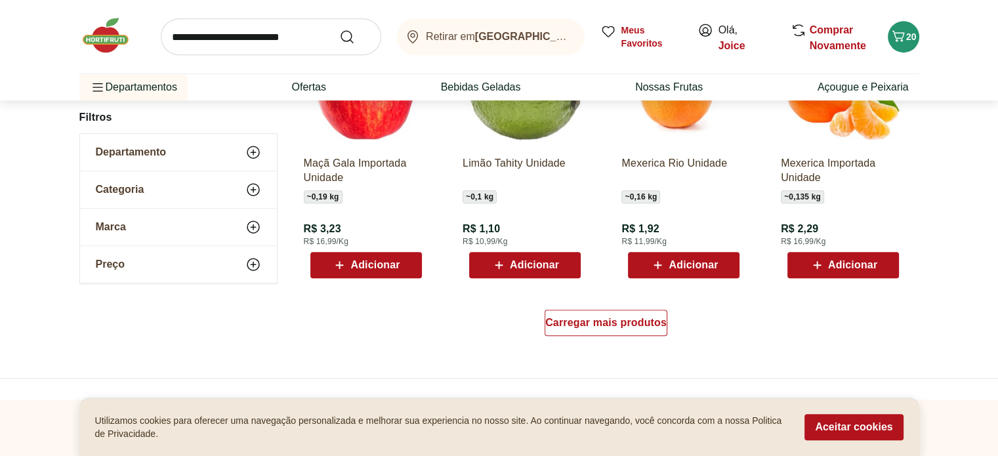
click at [547, 262] on span "Adicionar" at bounding box center [534, 265] width 49 height 10
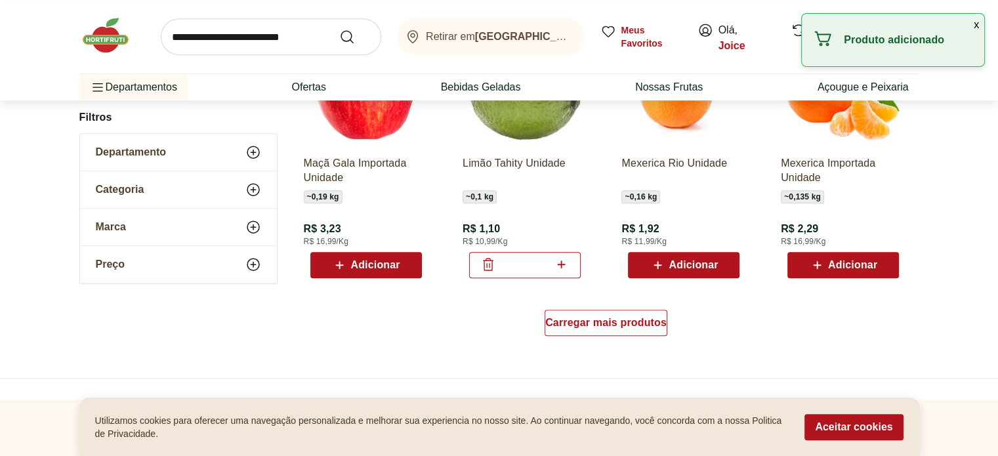
click at [562, 262] on icon at bounding box center [561, 265] width 16 height 16
type input "*"
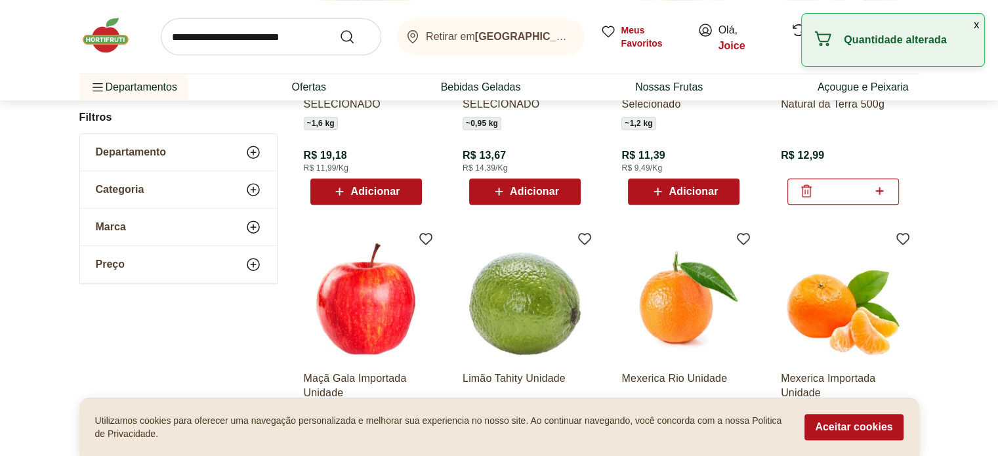
scroll to position [459, 0]
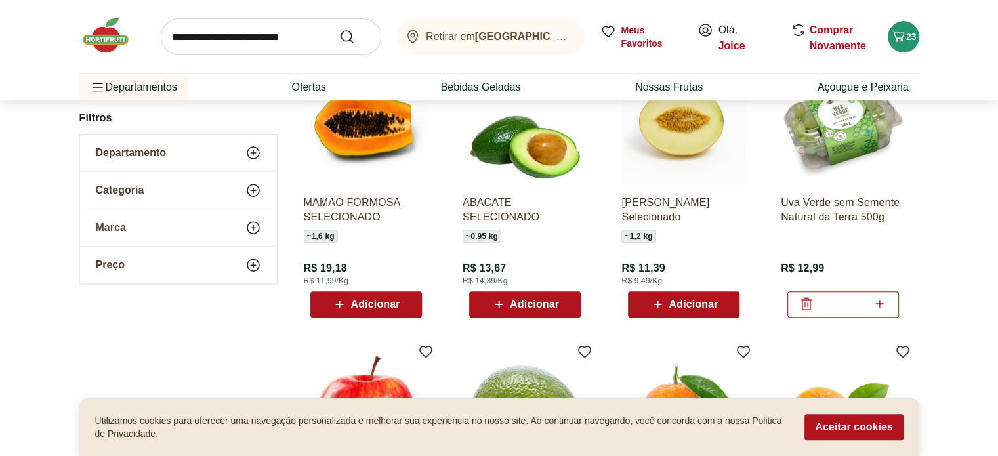
click at [236, 32] on input "search" at bounding box center [271, 36] width 220 height 37
type input "**********"
click at [339, 29] on button "Submit Search" at bounding box center [354, 37] width 31 height 16
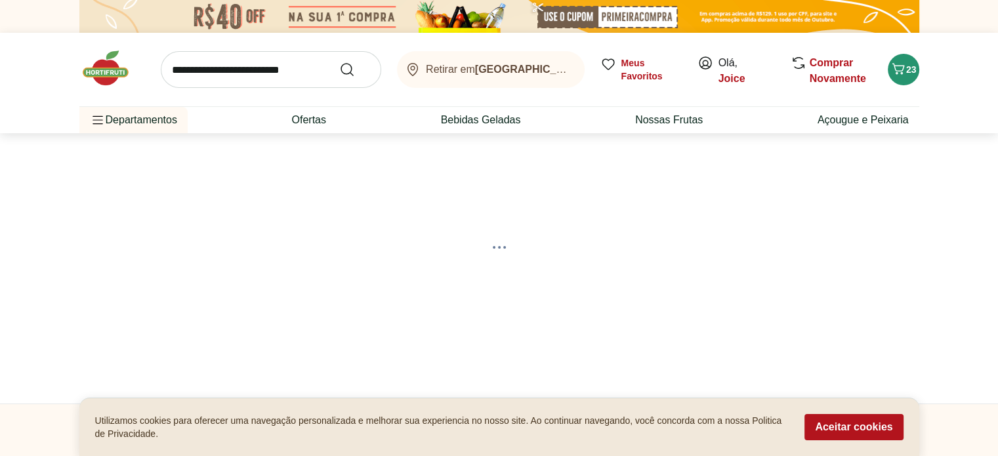
select select "**********"
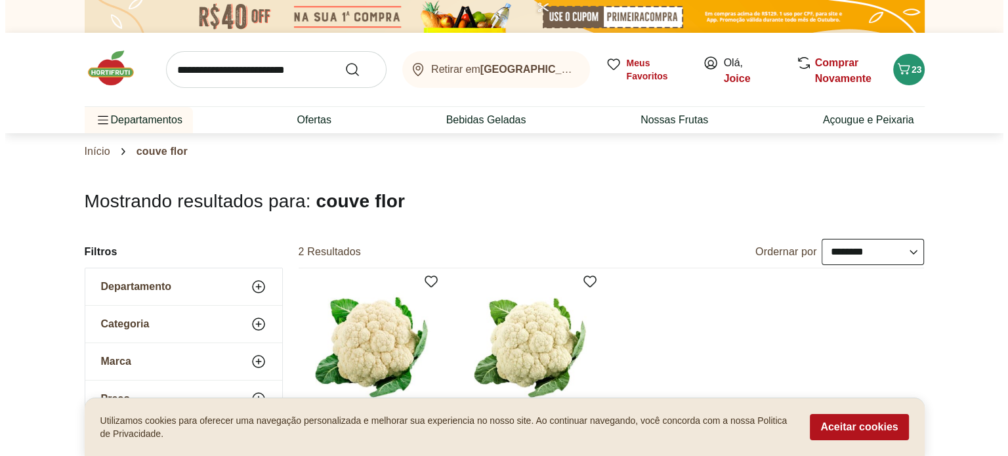
scroll to position [262, 0]
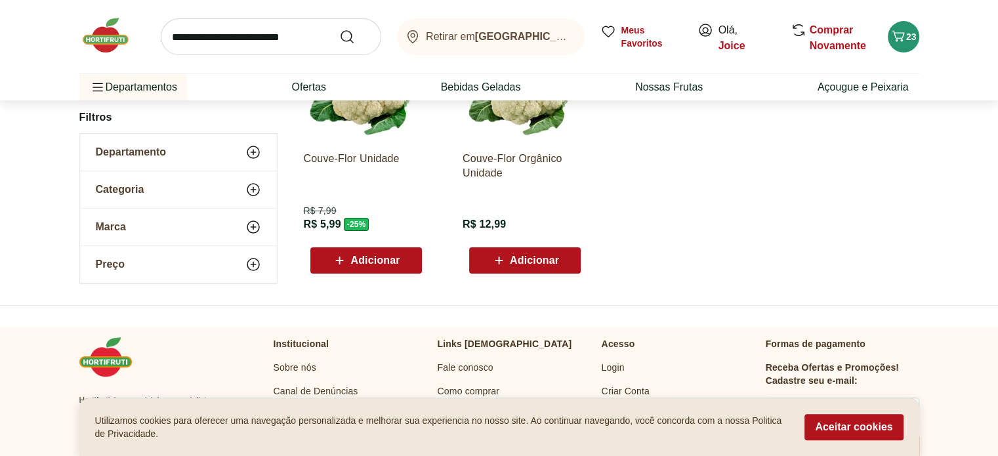
click at [374, 255] on span "Adicionar" at bounding box center [374, 260] width 49 height 10
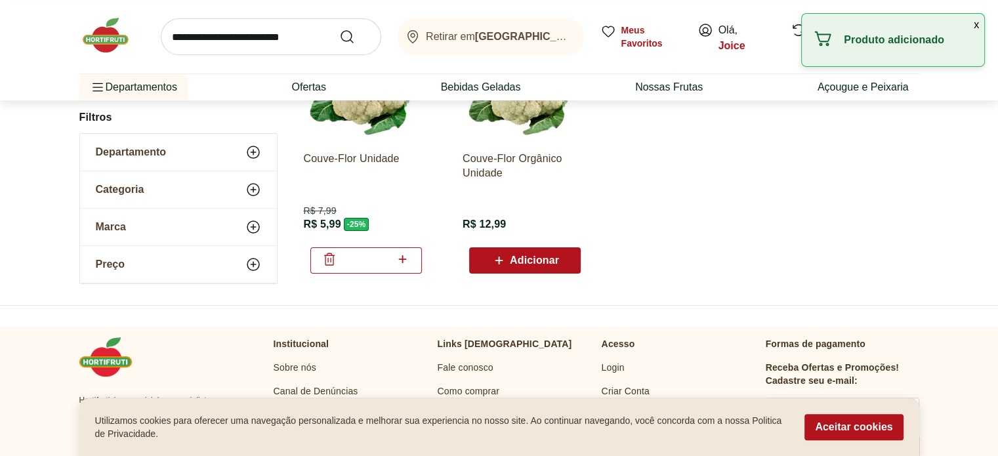
click at [249, 38] on input "search" at bounding box center [271, 36] width 220 height 37
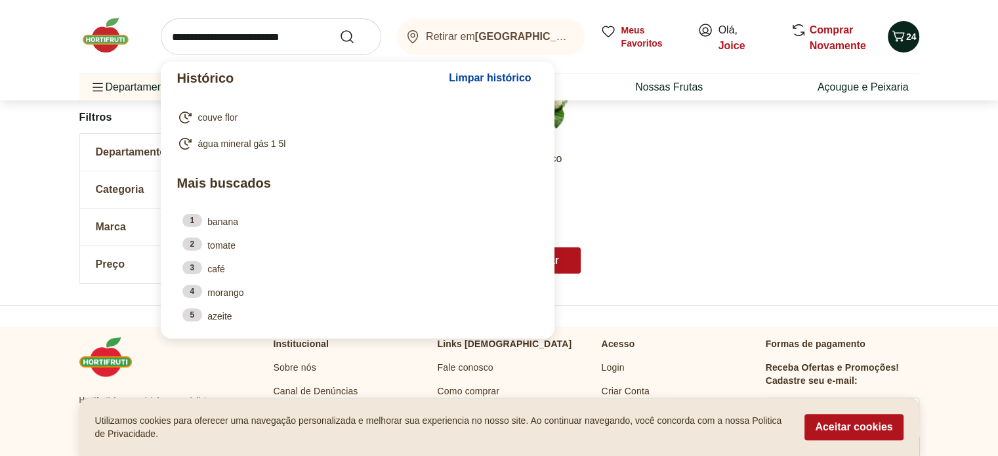
click at [910, 36] on span "24" at bounding box center [911, 36] width 10 height 10
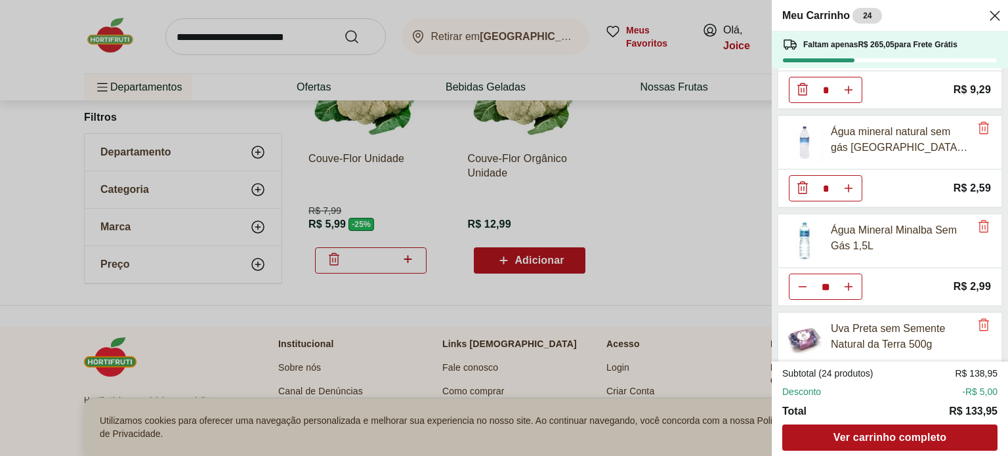
scroll to position [459, 0]
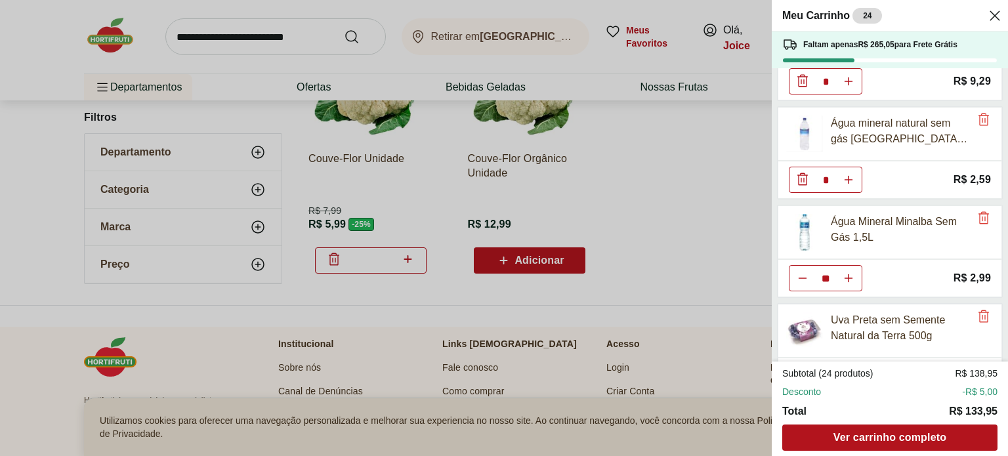
click at [803, 171] on icon "Diminuir Quantidade" at bounding box center [803, 179] width 16 height 16
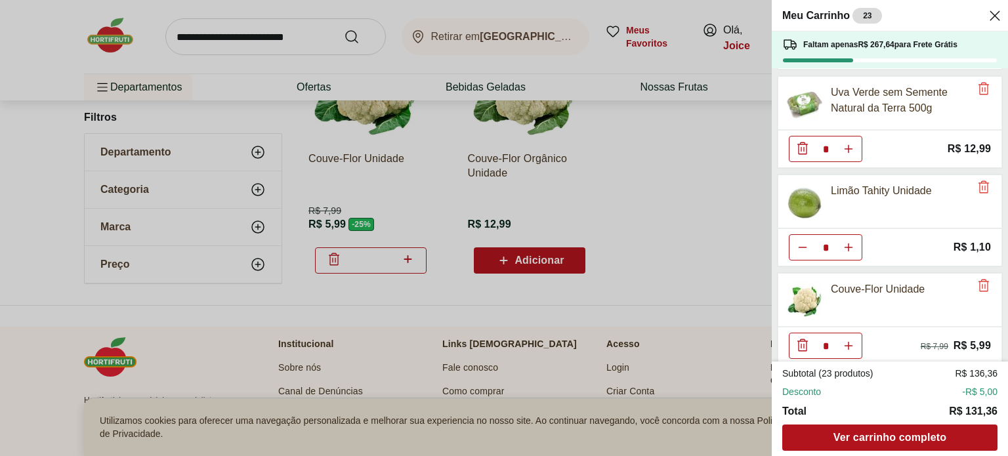
scroll to position [688, 0]
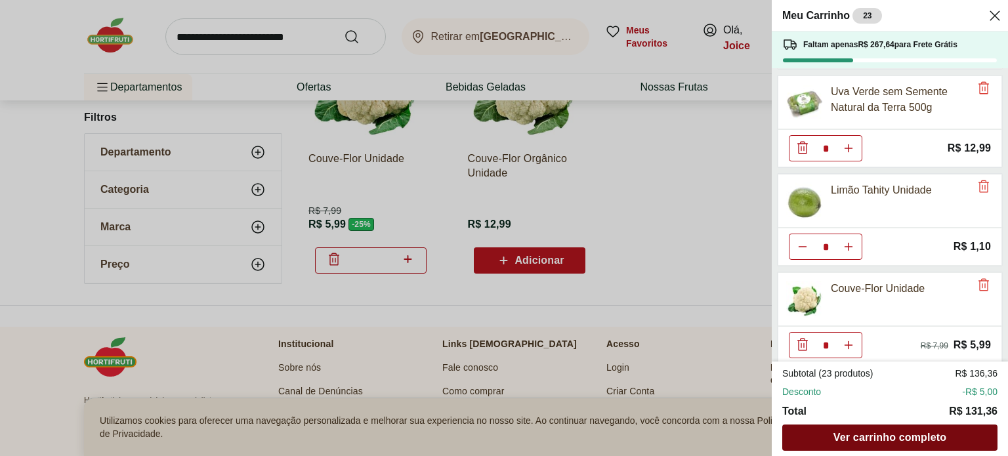
click at [885, 438] on span "Ver carrinho completo" at bounding box center [889, 437] width 113 height 10
